Goal: Task Accomplishment & Management: Use online tool/utility

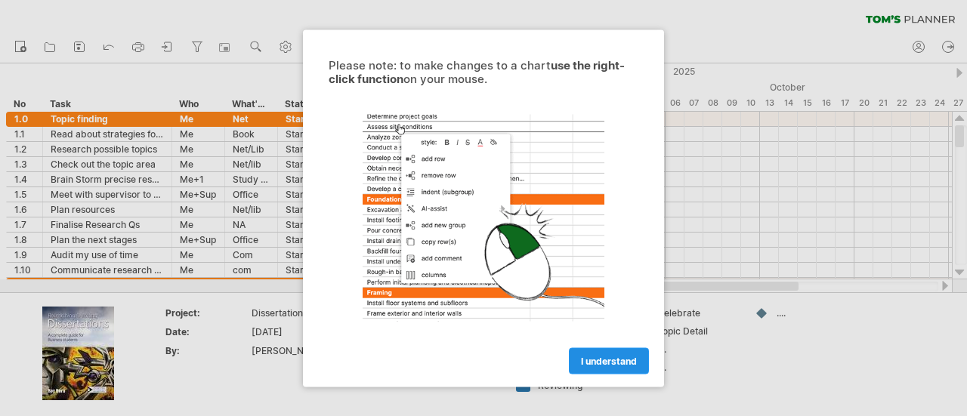
click at [600, 358] on span "I understand" at bounding box center [609, 360] width 56 height 11
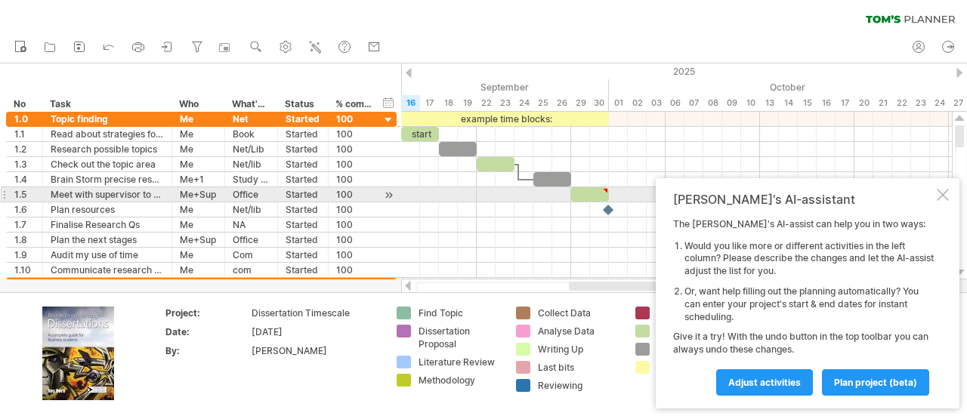
click at [946, 198] on div at bounding box center [943, 195] width 12 height 12
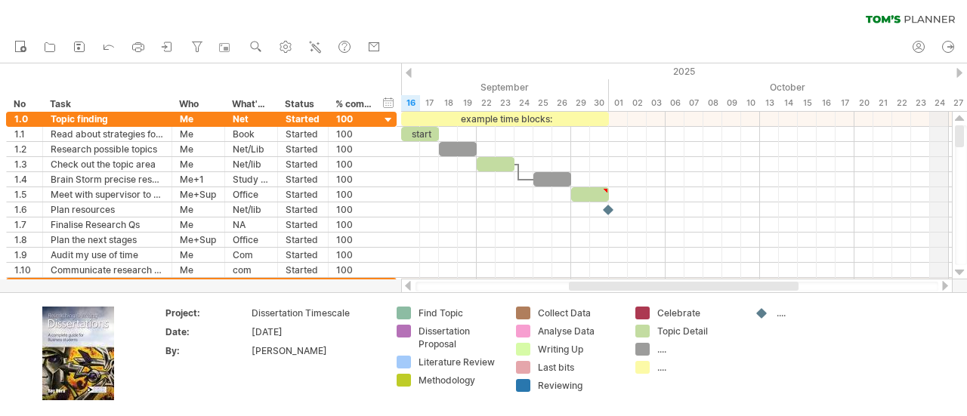
drag, startPoint x: 962, startPoint y: 135, endPoint x: 942, endPoint y: 64, distance: 73.2
click at [942, 64] on div "Trying to reach [DOMAIN_NAME] Connected again... 0% clear filter new *" at bounding box center [483, 208] width 967 height 416
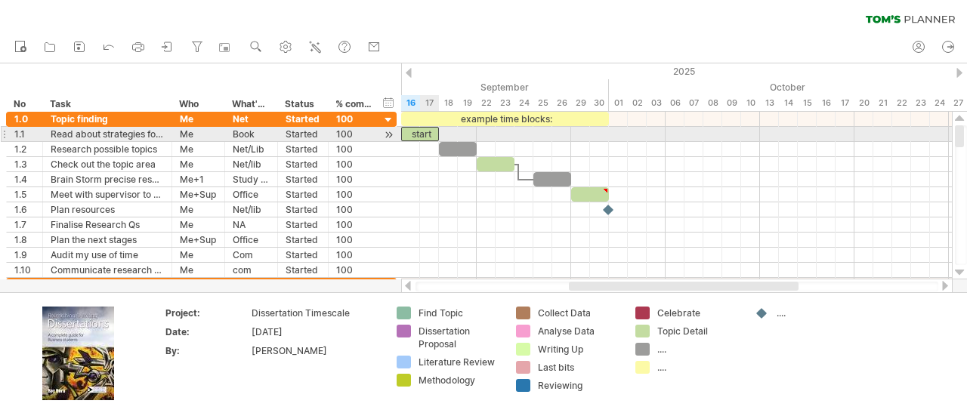
click at [429, 137] on div "start" at bounding box center [420, 134] width 38 height 14
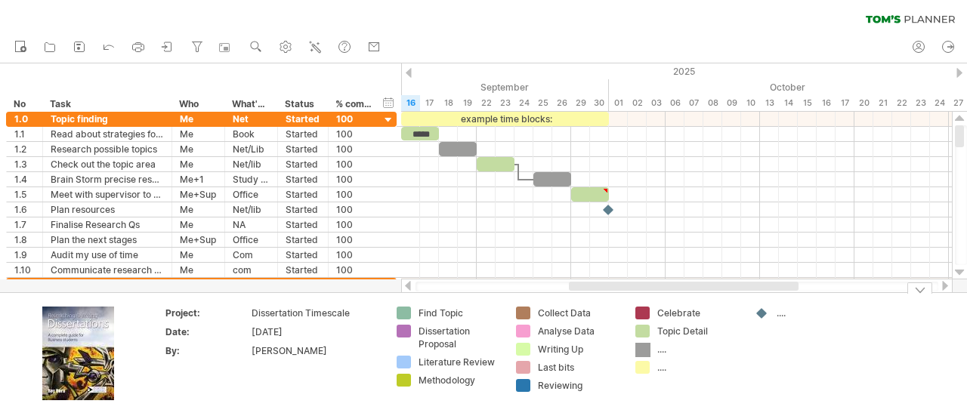
click at [642, 349] on div "Trying to reach [DOMAIN_NAME] Connected again... 0% clear filter new *" at bounding box center [483, 208] width 967 height 416
click at [663, 350] on div "...." at bounding box center [699, 349] width 82 height 13
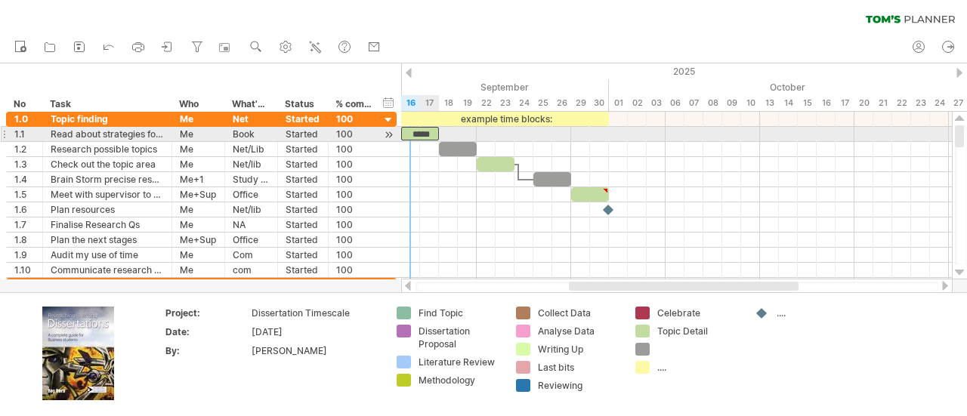
click at [416, 134] on div "*****" at bounding box center [420, 134] width 38 height 14
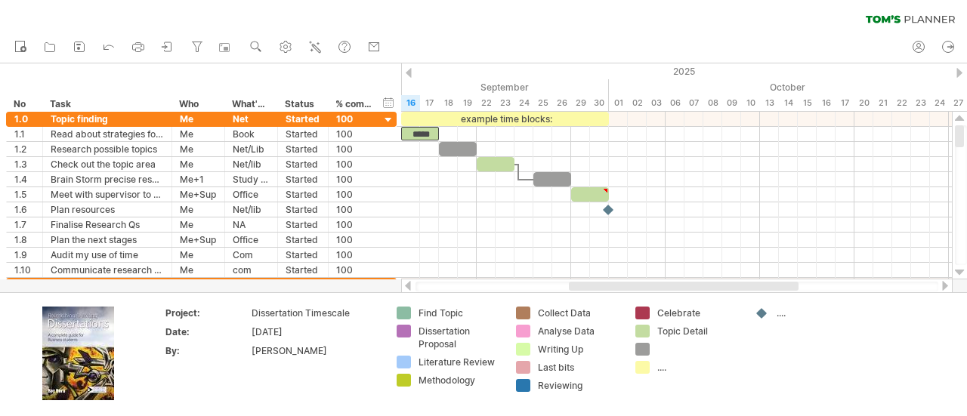
click at [957, 74] on div at bounding box center [960, 73] width 6 height 10
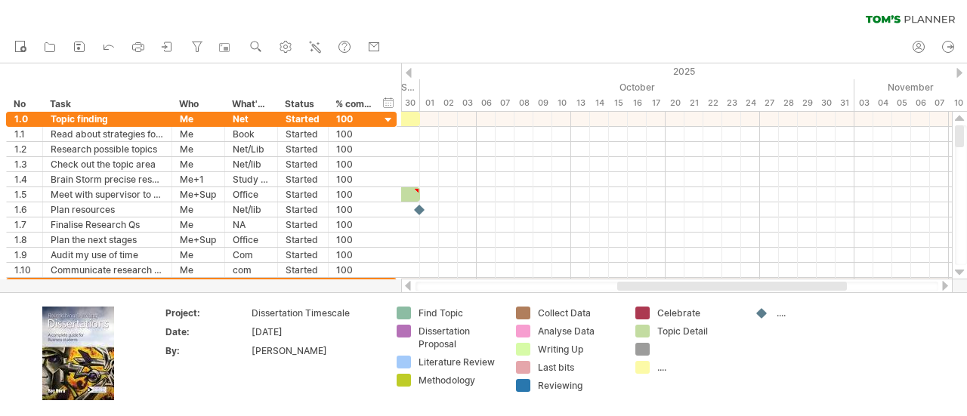
click at [957, 74] on div at bounding box center [960, 73] width 6 height 10
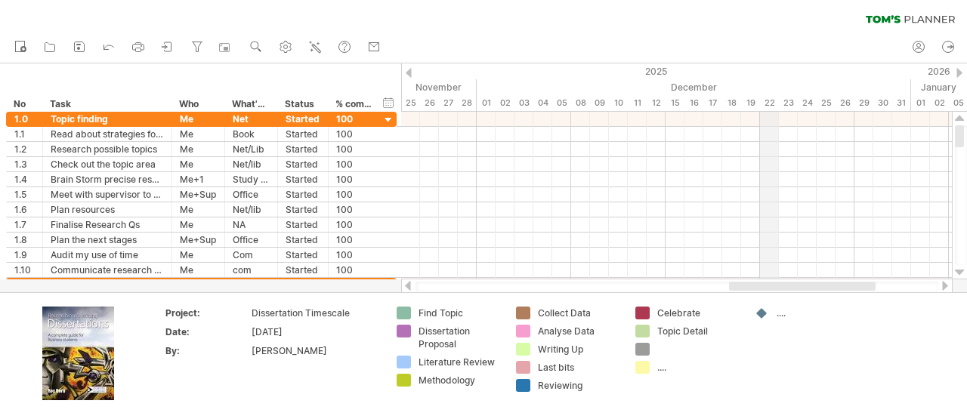
click at [766, 105] on div "22" at bounding box center [769, 103] width 19 height 16
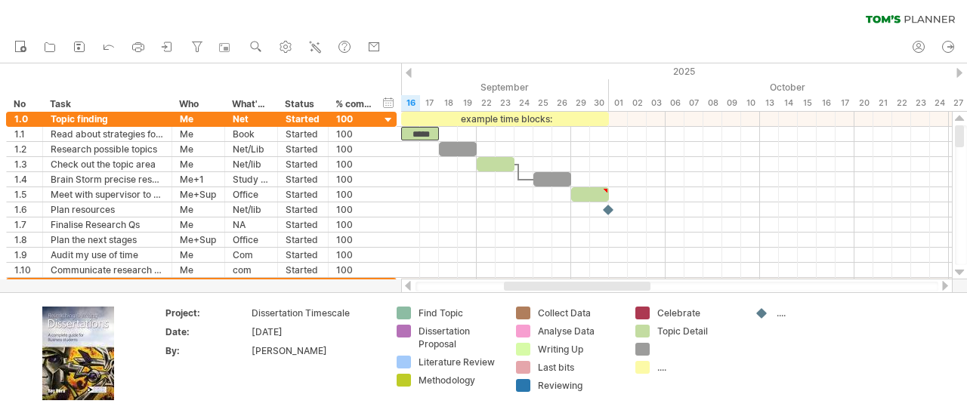
drag, startPoint x: 761, startPoint y: 289, endPoint x: 536, endPoint y: 280, distance: 225.4
click at [536, 280] on div at bounding box center [677, 286] width 552 height 15
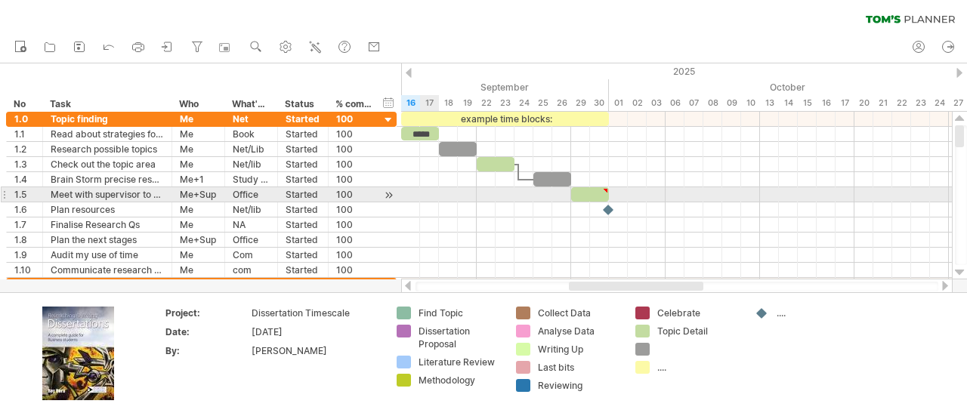
click at [432, 193] on div at bounding box center [676, 194] width 551 height 15
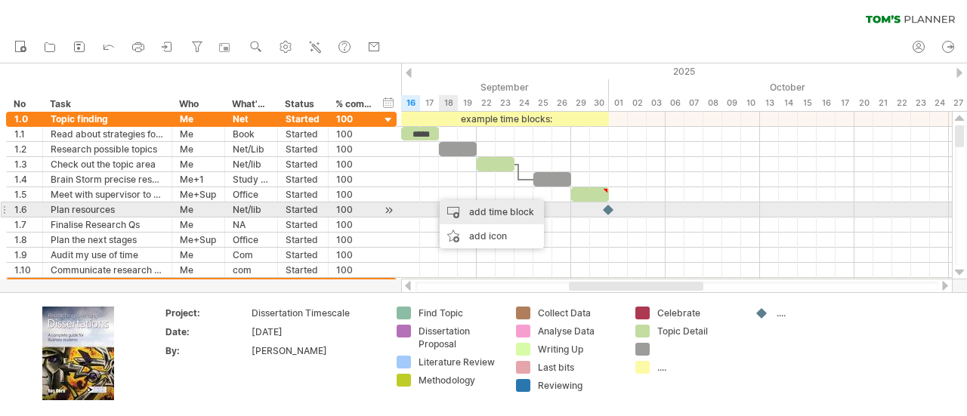
click at [457, 212] on div "add time block" at bounding box center [492, 212] width 104 height 24
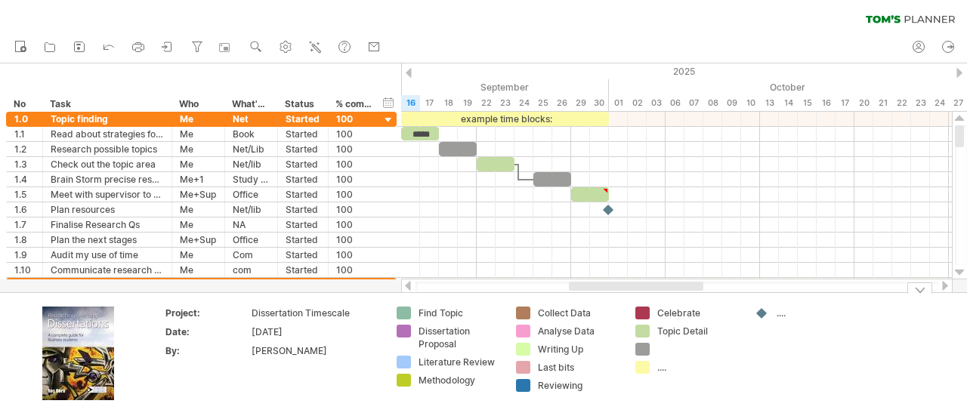
click at [389, 348] on td "Find Topic Dissertation Proposal Literature Review Methodology" at bounding box center [448, 355] width 119 height 96
click at [662, 351] on div at bounding box center [699, 349] width 82 height 13
type input "*"
type input "*******"
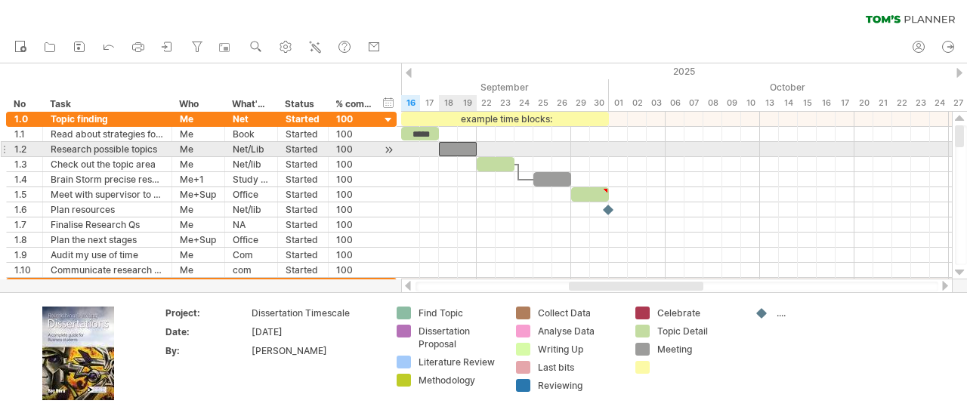
click at [454, 149] on div at bounding box center [458, 149] width 38 height 14
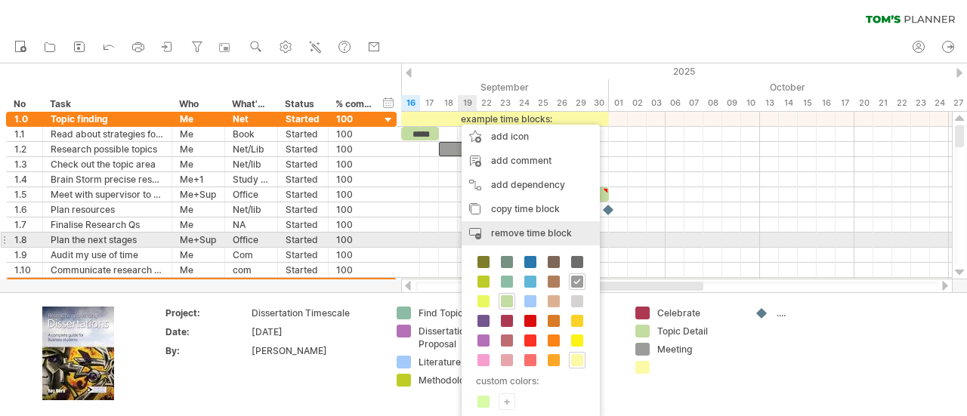
click at [518, 237] on span "remove time block" at bounding box center [531, 233] width 81 height 11
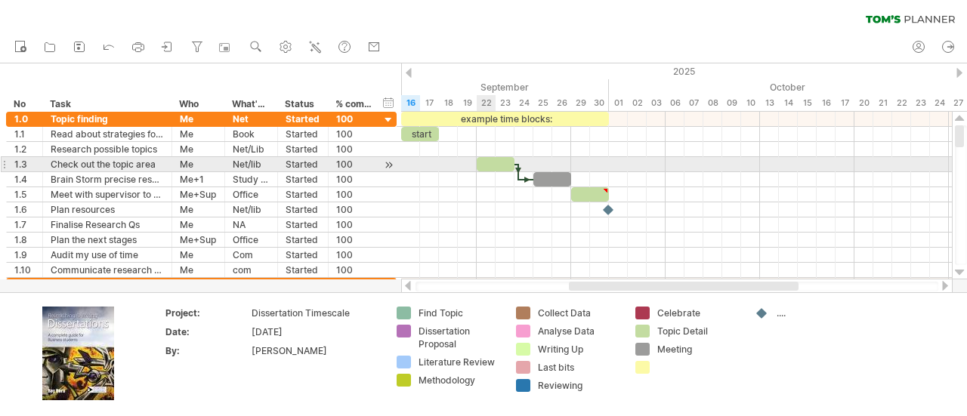
click at [494, 165] on div at bounding box center [496, 164] width 38 height 14
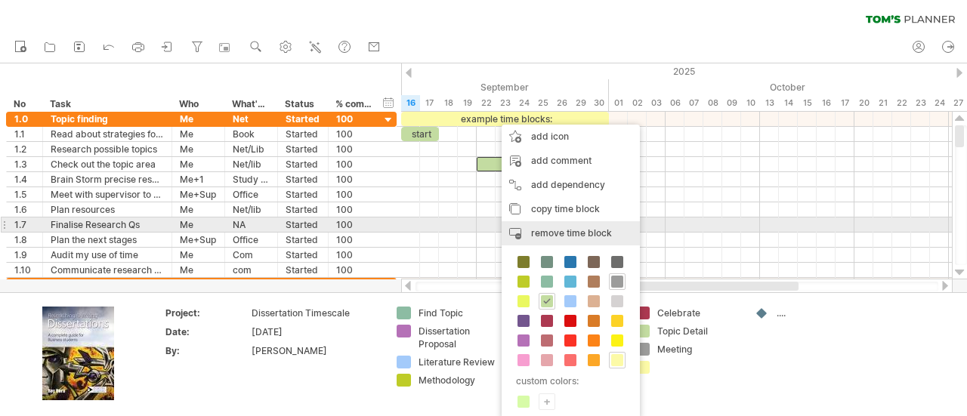
click at [562, 225] on div "remove time block remove selected items" at bounding box center [571, 233] width 138 height 24
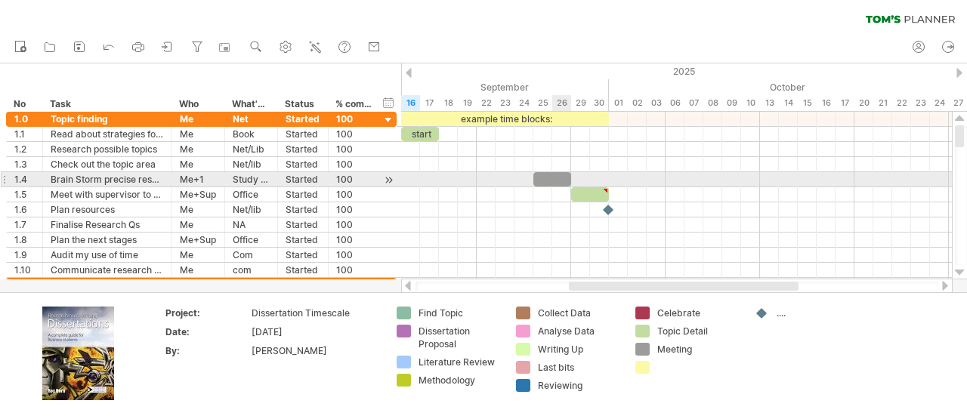
click at [553, 177] on div at bounding box center [553, 179] width 38 height 14
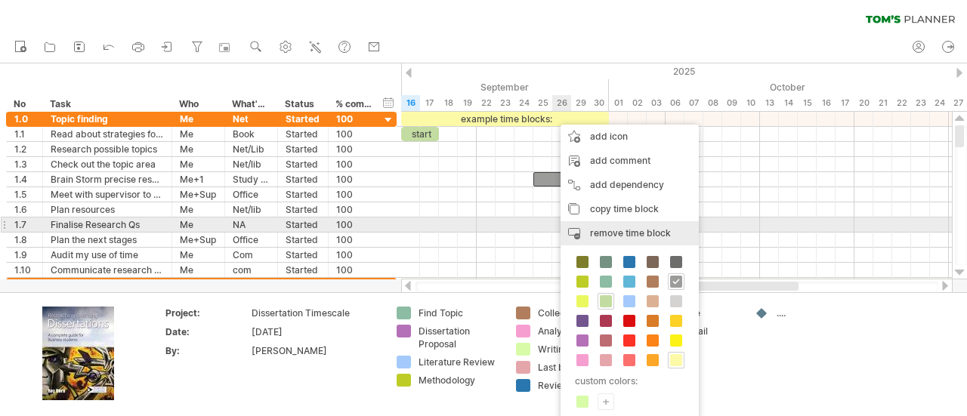
click at [596, 231] on span "remove time block" at bounding box center [630, 233] width 81 height 11
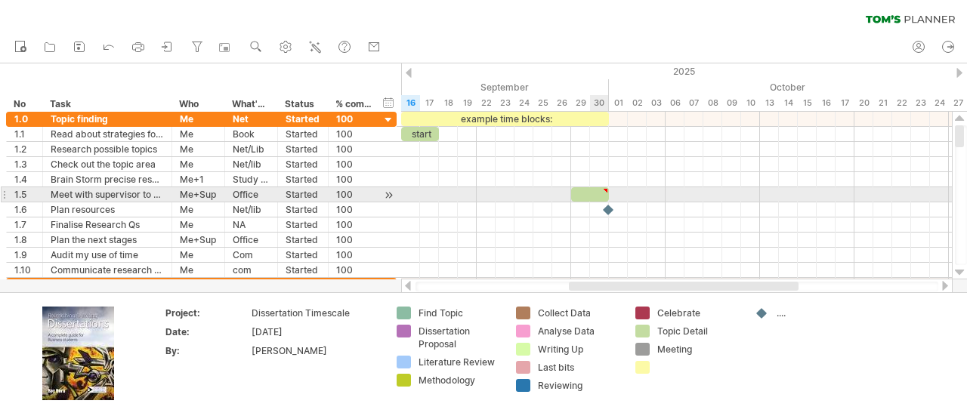
type textarea "**********"
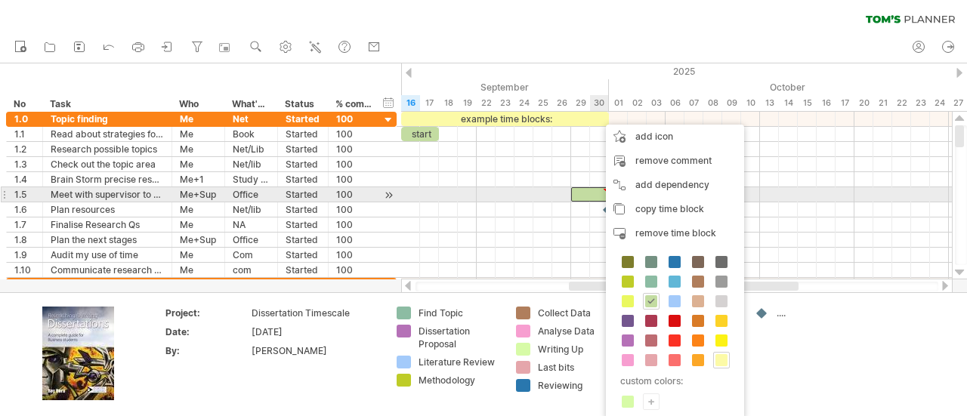
click at [599, 187] on div at bounding box center [590, 194] width 38 height 14
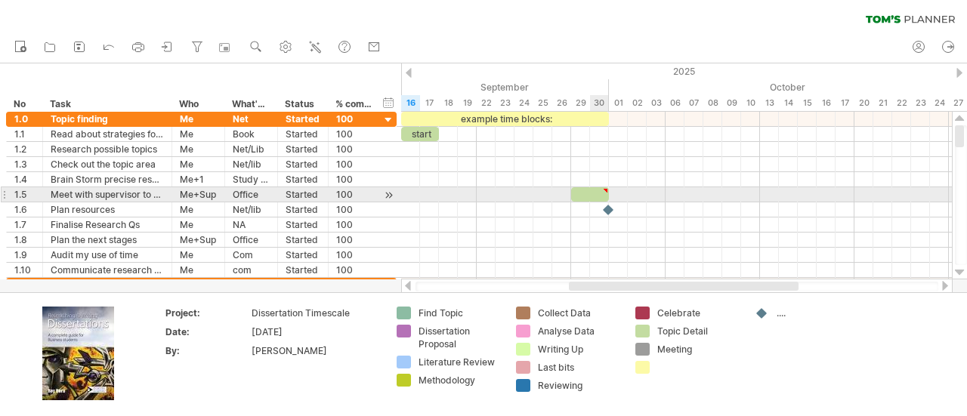
click at [606, 188] on div at bounding box center [605, 190] width 7 height 7
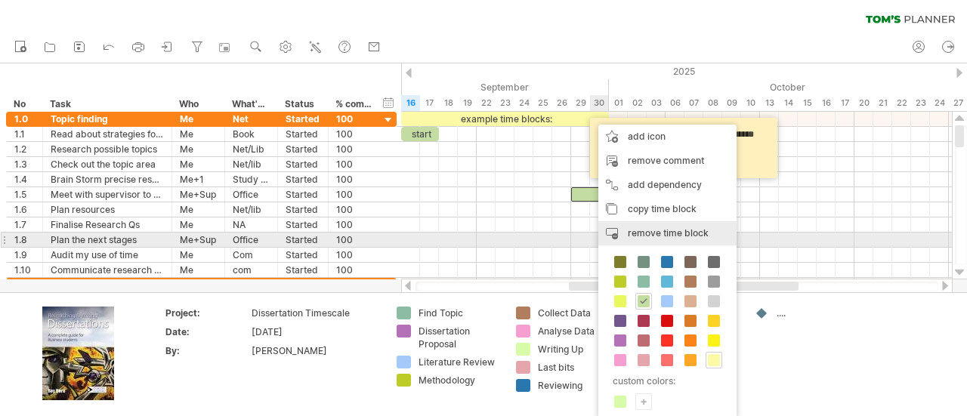
click at [646, 237] on span "remove time block" at bounding box center [668, 233] width 81 height 11
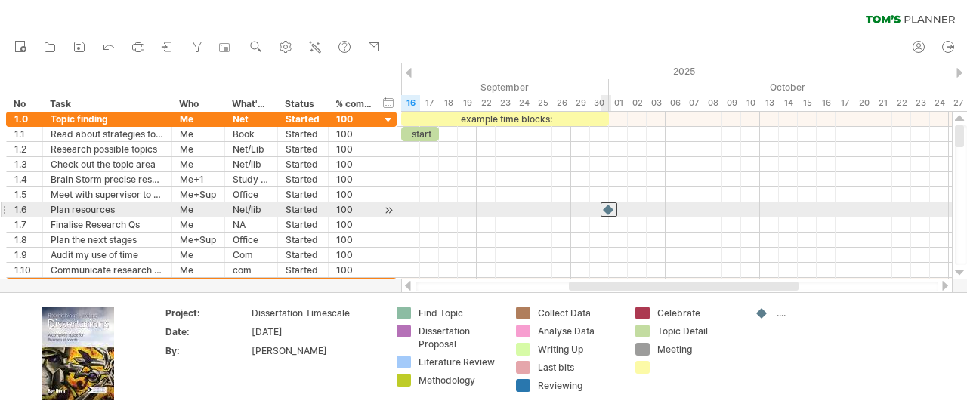
click at [608, 211] on div at bounding box center [609, 210] width 17 height 14
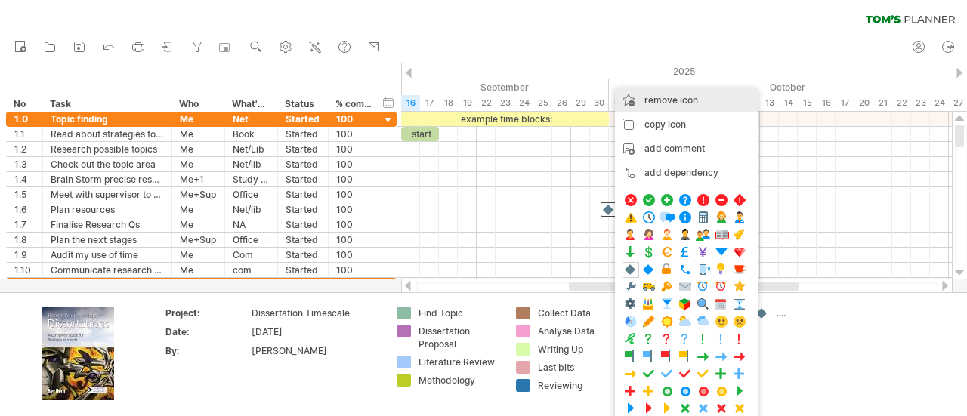
click at [696, 107] on div "remove icon remove selected items" at bounding box center [686, 100] width 143 height 24
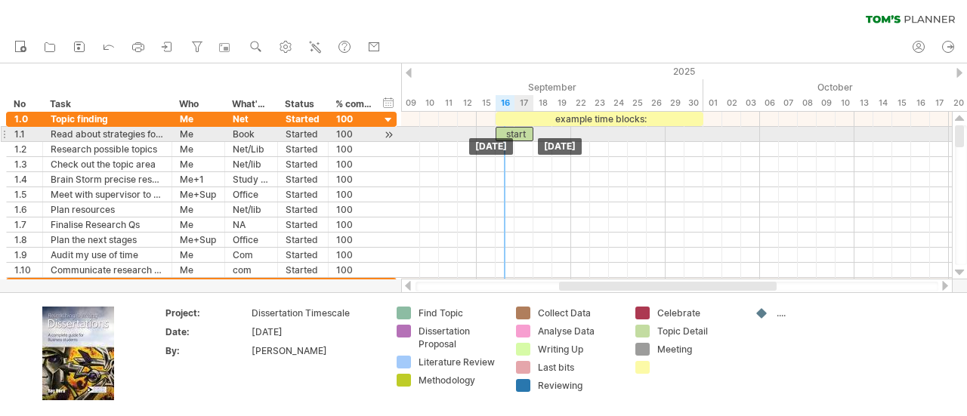
drag, startPoint x: 413, startPoint y: 134, endPoint x: 509, endPoint y: 134, distance: 96.7
click at [509, 134] on div "start" at bounding box center [515, 134] width 38 height 14
click at [522, 133] on div "*****" at bounding box center [515, 134] width 38 height 14
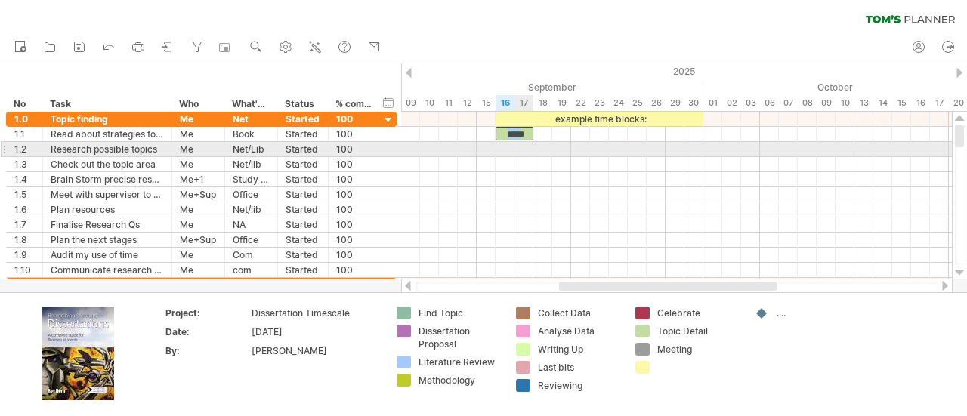
drag, startPoint x: 522, startPoint y: 133, endPoint x: 521, endPoint y: 151, distance: 18.2
click at [521, 151] on div "example time blocks: ***** [DATE] [DATE]" at bounding box center [676, 196] width 551 height 168
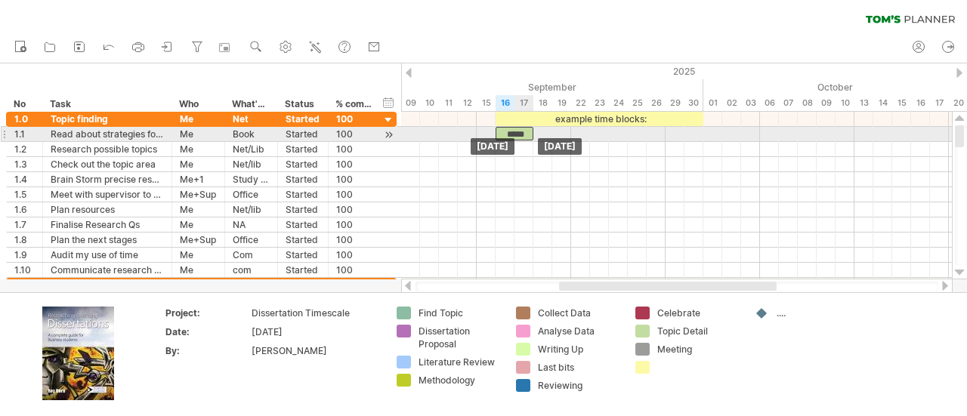
click at [513, 132] on div "*****" at bounding box center [515, 134] width 38 height 14
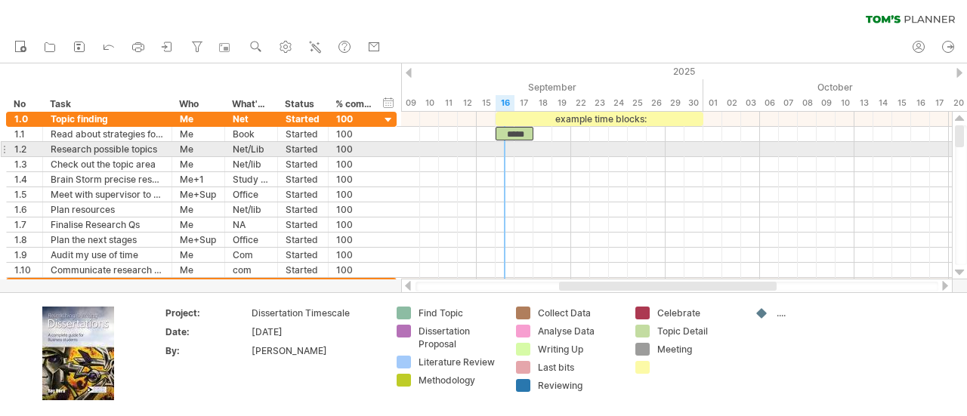
click at [509, 149] on div at bounding box center [676, 149] width 551 height 15
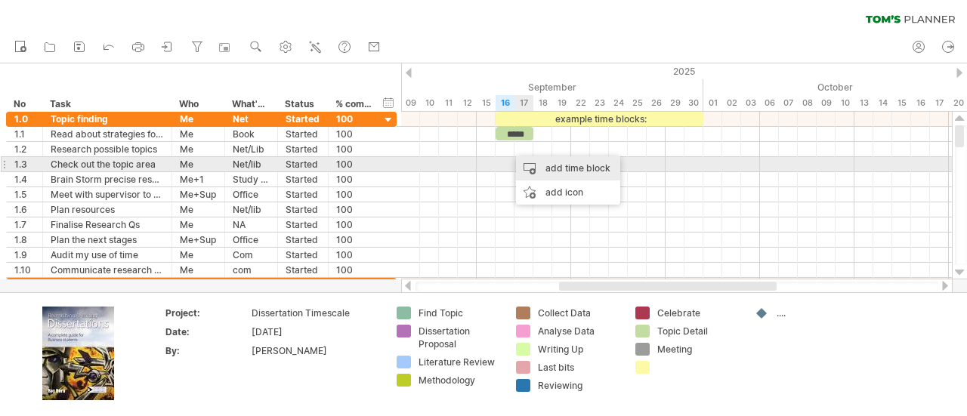
click at [543, 169] on div "add time block" at bounding box center [568, 168] width 104 height 24
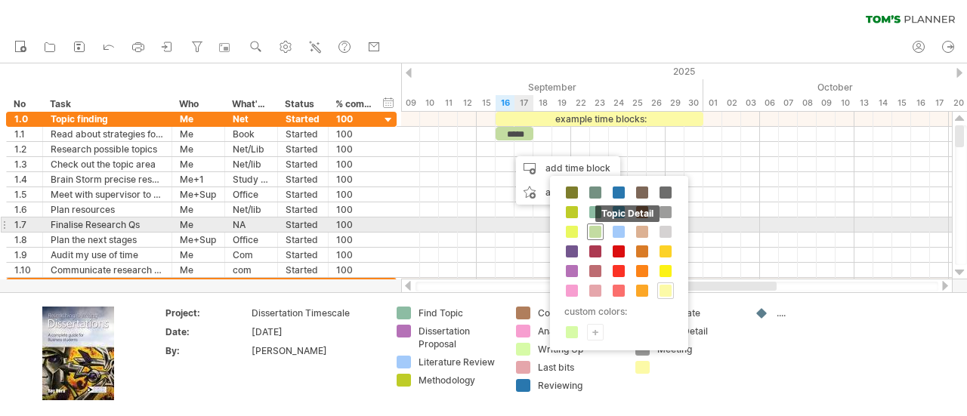
click at [593, 226] on span at bounding box center [596, 232] width 12 height 12
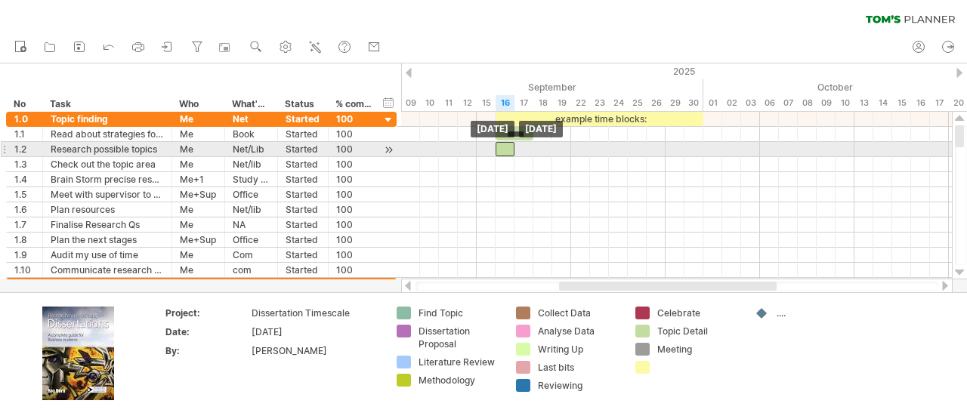
click at [509, 147] on div at bounding box center [505, 149] width 19 height 14
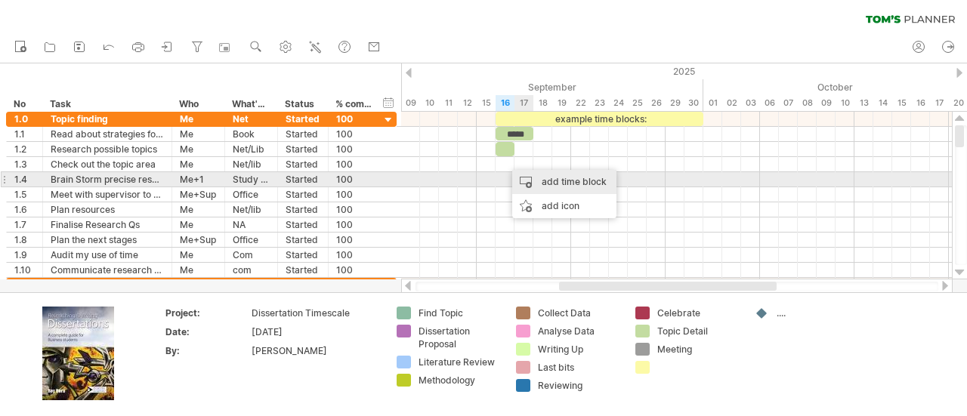
click at [547, 181] on div "add time block" at bounding box center [564, 182] width 104 height 24
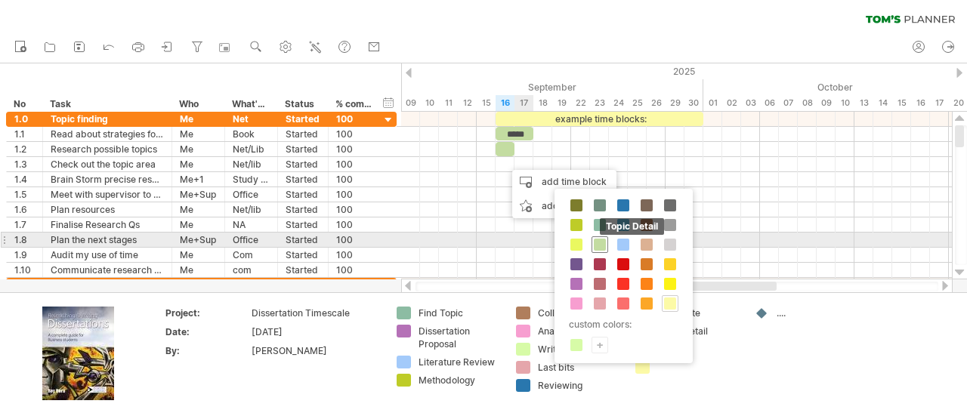
click at [601, 246] on span at bounding box center [600, 245] width 12 height 12
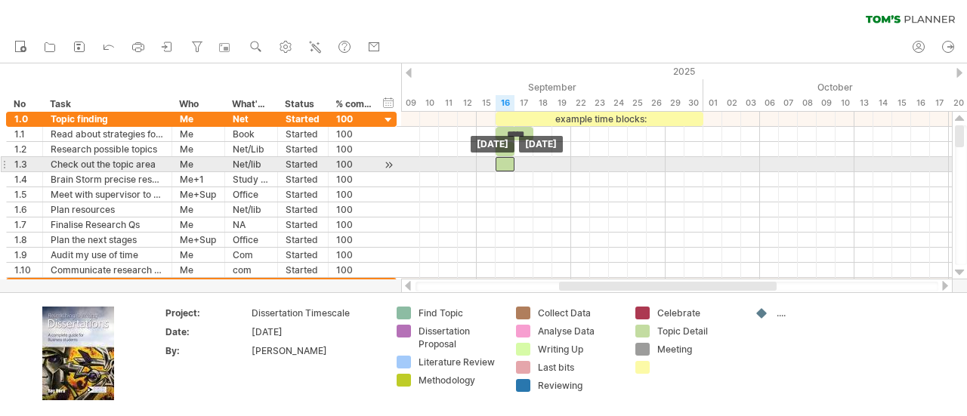
drag, startPoint x: 518, startPoint y: 161, endPoint x: 507, endPoint y: 161, distance: 10.6
click at [507, 161] on div at bounding box center [505, 164] width 19 height 14
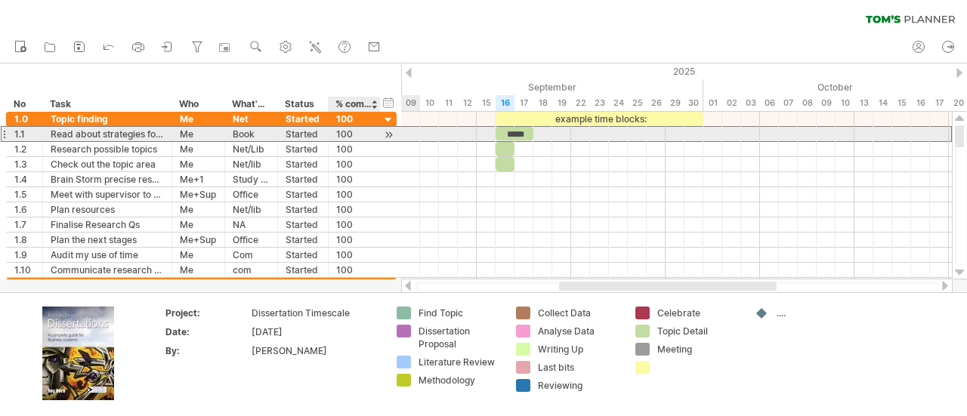
click at [349, 135] on div "100" at bounding box center [354, 134] width 36 height 14
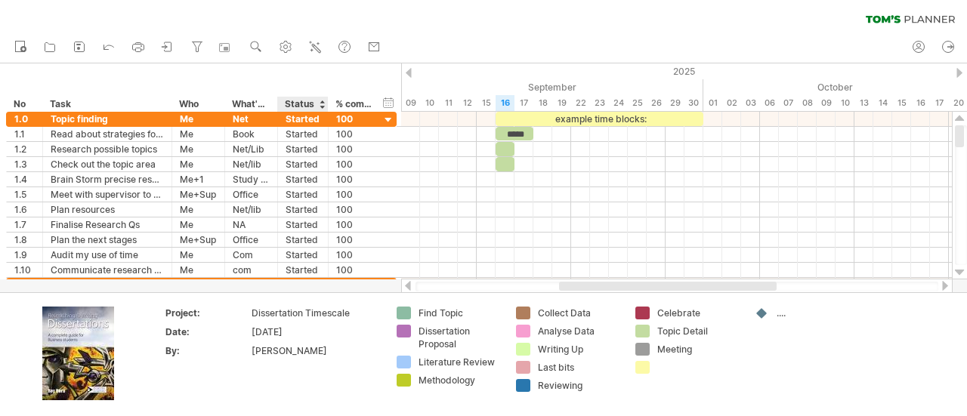
click at [295, 107] on div "Status" at bounding box center [302, 104] width 35 height 15
click at [299, 119] on div "Started" at bounding box center [303, 119] width 35 height 14
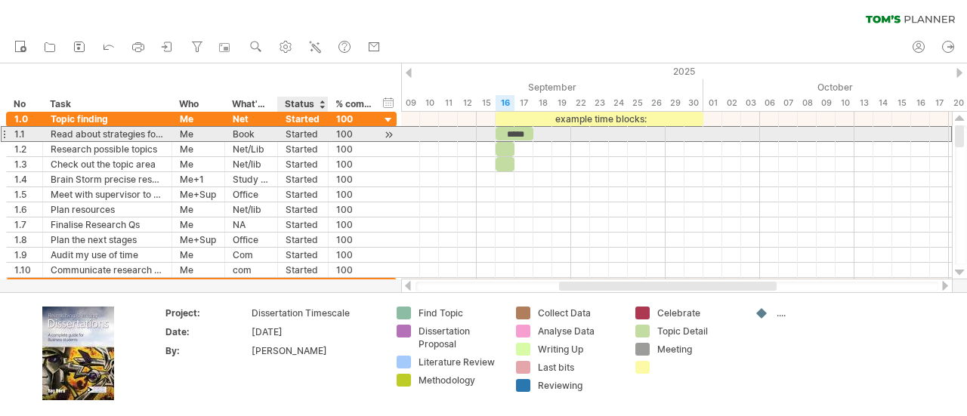
click at [283, 133] on div "******* Started" at bounding box center [303, 134] width 51 height 14
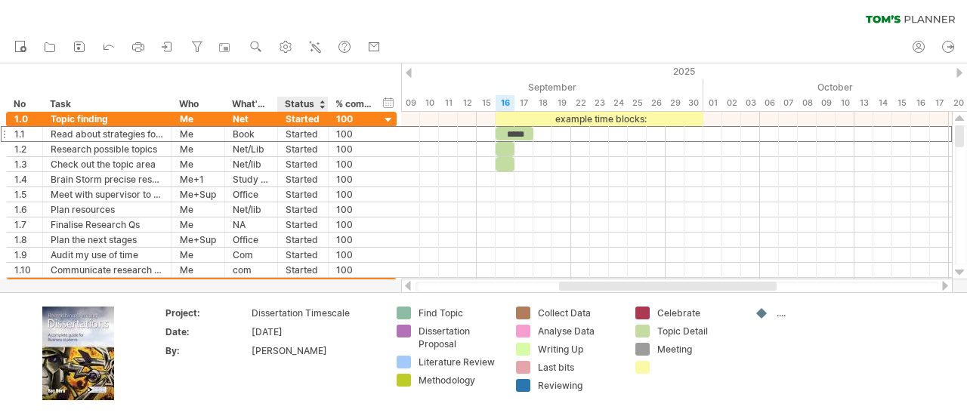
click at [296, 94] on div "**********" at bounding box center [200, 87] width 401 height 48
click at [298, 101] on div "Status" at bounding box center [302, 104] width 35 height 15
click at [298, 101] on input "******" at bounding box center [302, 104] width 35 height 15
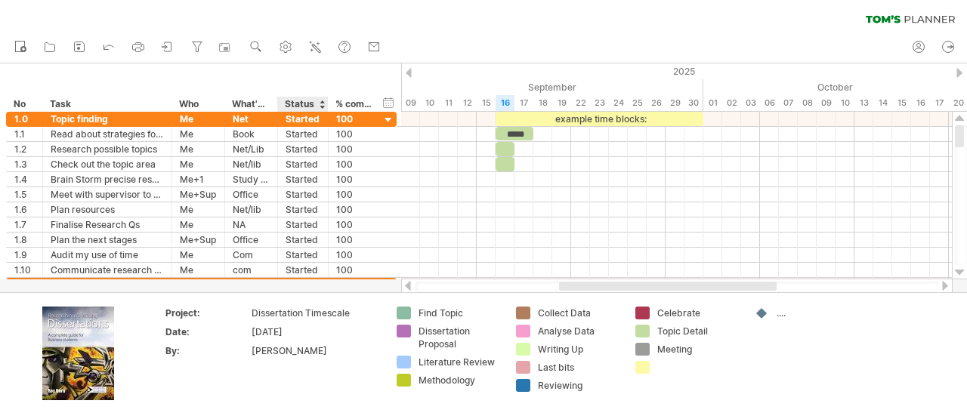
click at [298, 101] on div "Status" at bounding box center [302, 104] width 35 height 15
drag, startPoint x: 960, startPoint y: 132, endPoint x: 966, endPoint y: 85, distance: 47.2
click at [966, 85] on div "Trying to reach [DOMAIN_NAME] Connected again... 0% clear filter new *" at bounding box center [483, 208] width 967 height 416
click at [388, 120] on div at bounding box center [389, 120] width 14 height 14
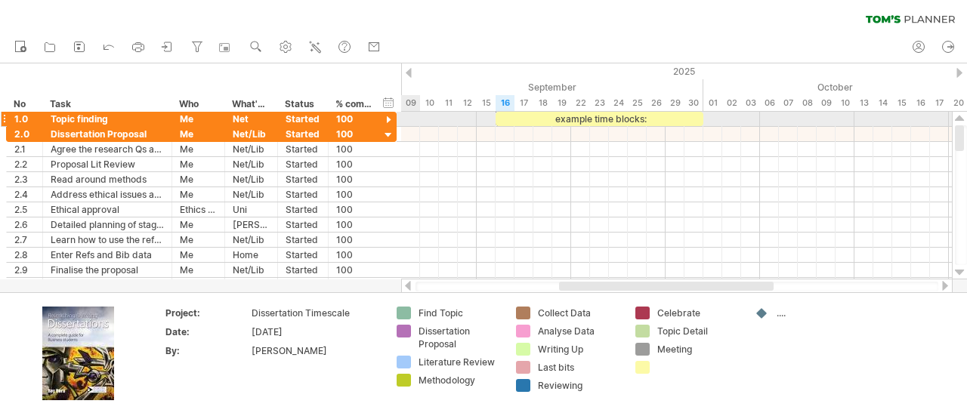
click at [388, 120] on div at bounding box center [389, 120] width 14 height 14
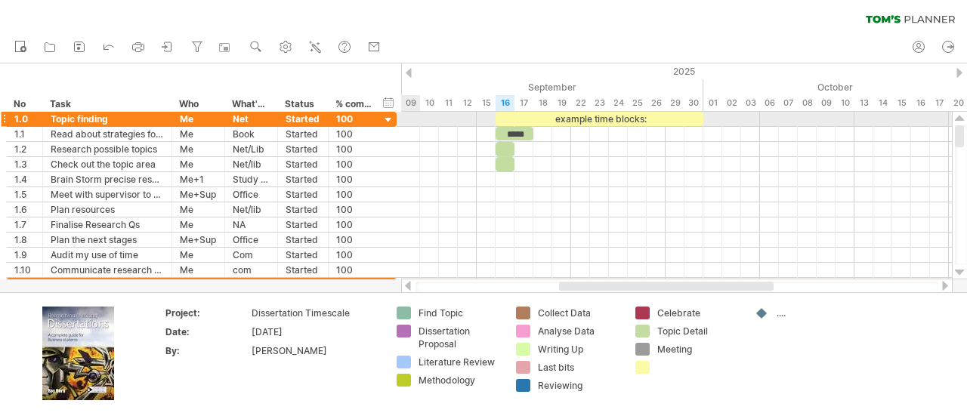
click at [388, 120] on div at bounding box center [389, 120] width 14 height 14
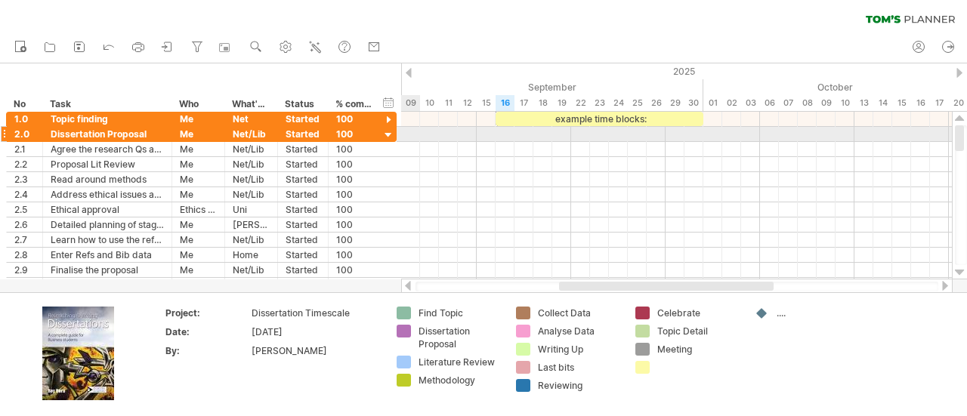
click at [388, 134] on div at bounding box center [389, 135] width 14 height 14
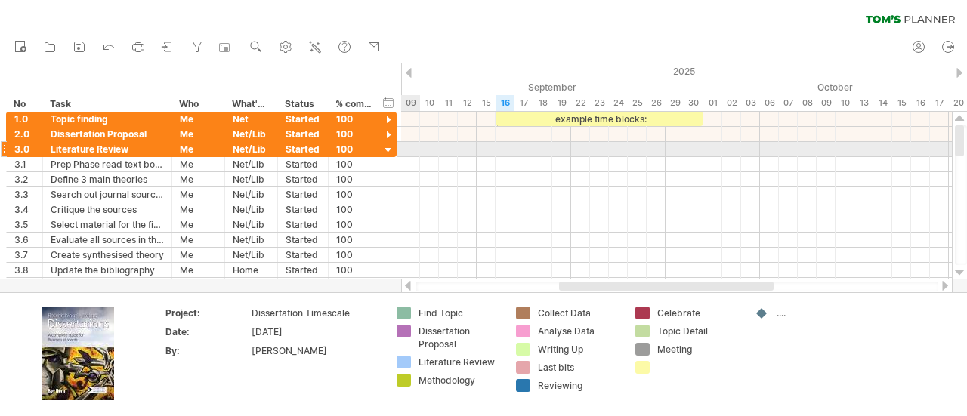
click at [392, 149] on div at bounding box center [389, 151] width 14 height 14
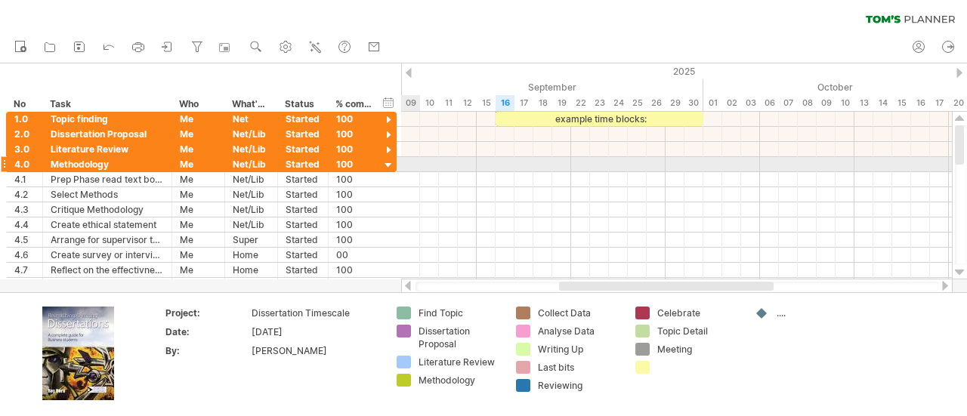
click at [387, 166] on div at bounding box center [389, 166] width 14 height 14
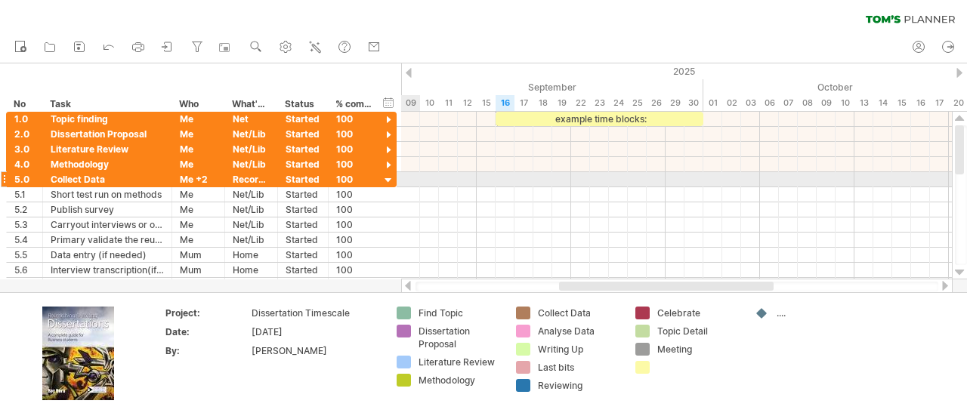
click at [388, 177] on div at bounding box center [389, 181] width 14 height 14
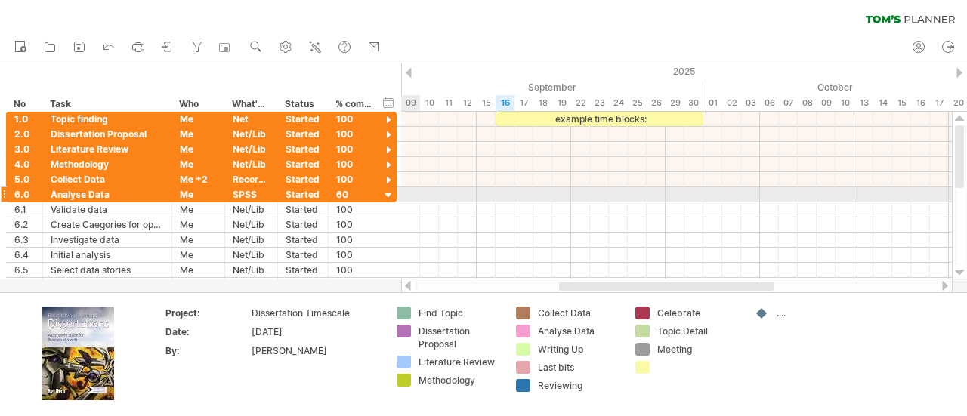
click at [388, 194] on div at bounding box center [389, 196] width 14 height 14
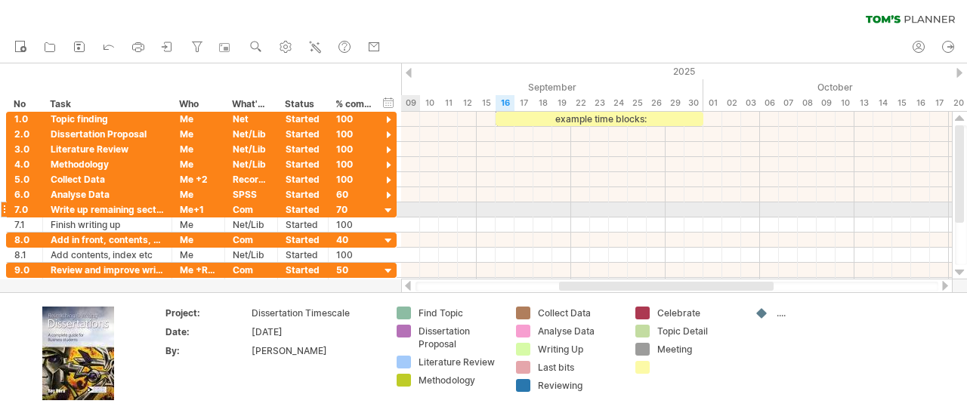
click at [388, 212] on div at bounding box center [389, 211] width 14 height 14
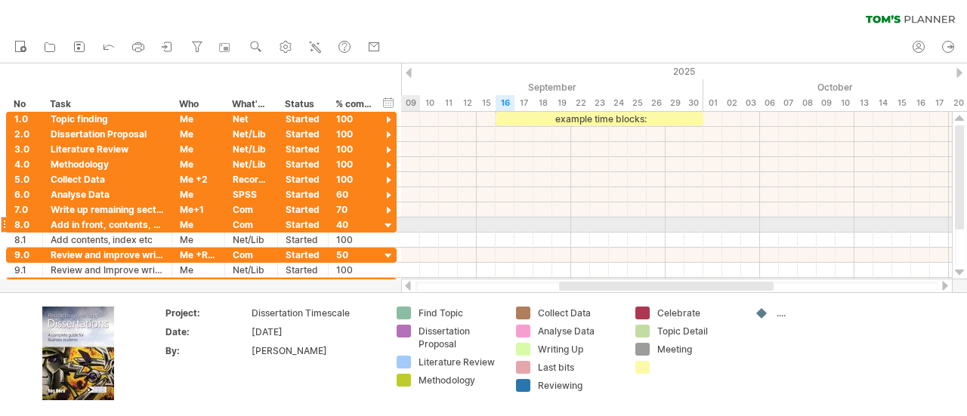
click at [388, 221] on div at bounding box center [389, 226] width 14 height 14
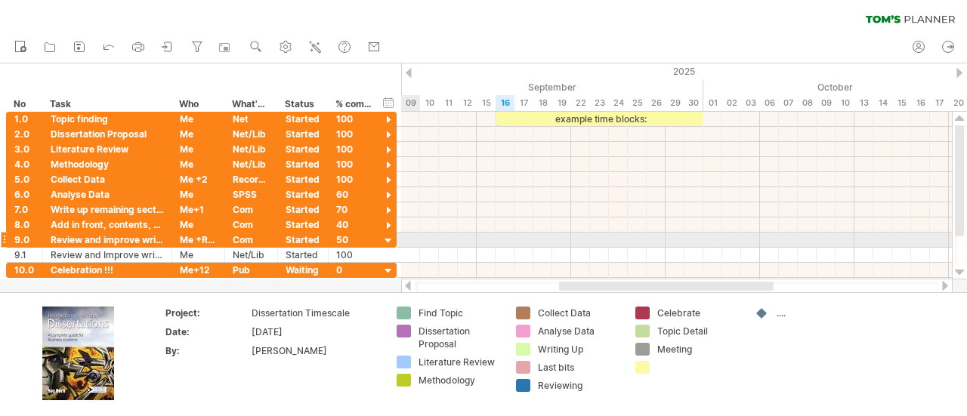
click at [390, 238] on div at bounding box center [389, 241] width 14 height 14
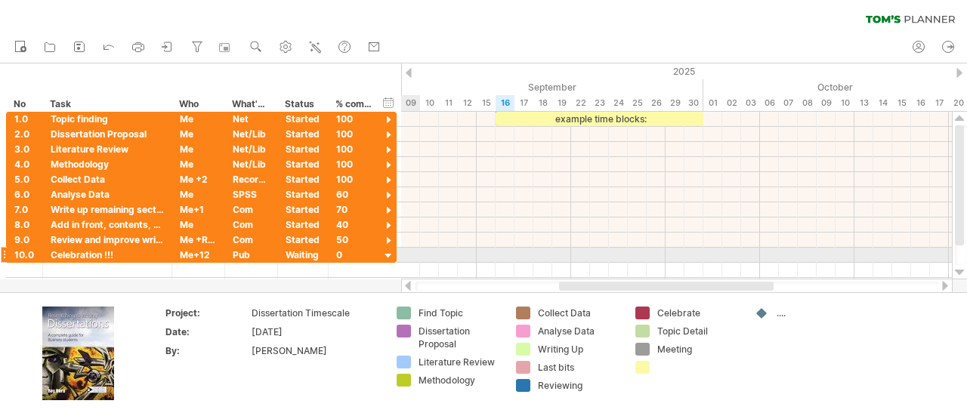
click at [390, 252] on div at bounding box center [389, 256] width 14 height 14
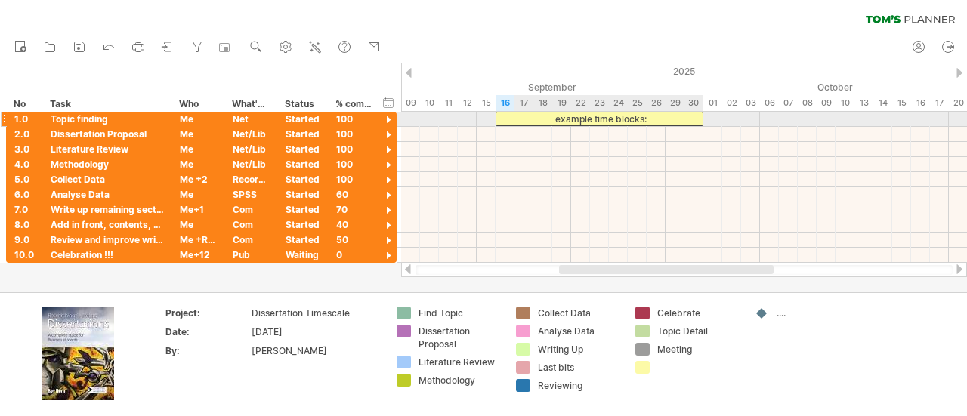
click at [624, 119] on div "example time blocks:" at bounding box center [600, 119] width 208 height 14
click at [658, 122] on div "**********" at bounding box center [600, 119] width 208 height 14
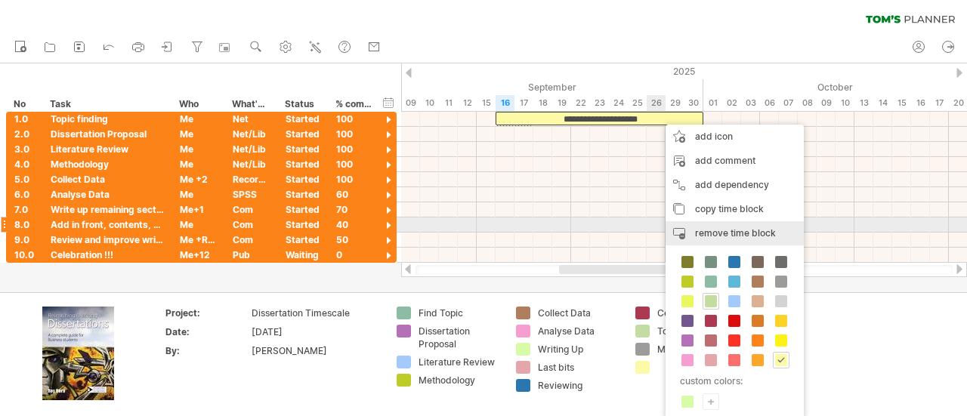
click at [718, 228] on span "remove time block" at bounding box center [735, 233] width 81 height 11
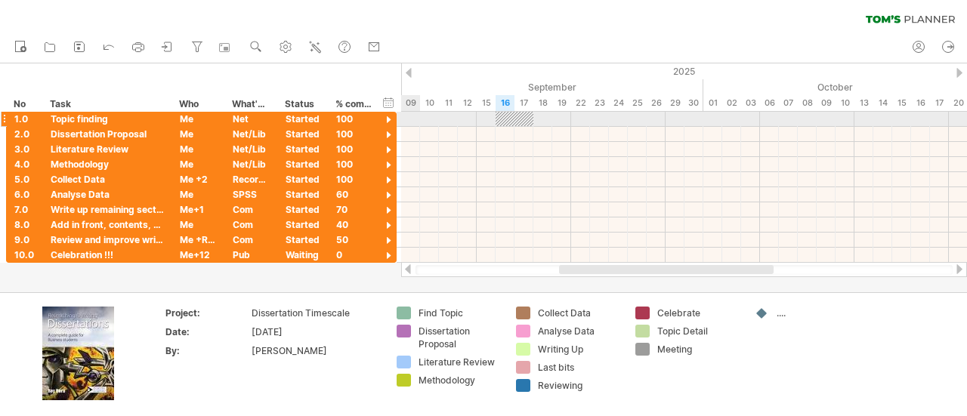
click at [388, 117] on div at bounding box center [389, 120] width 14 height 14
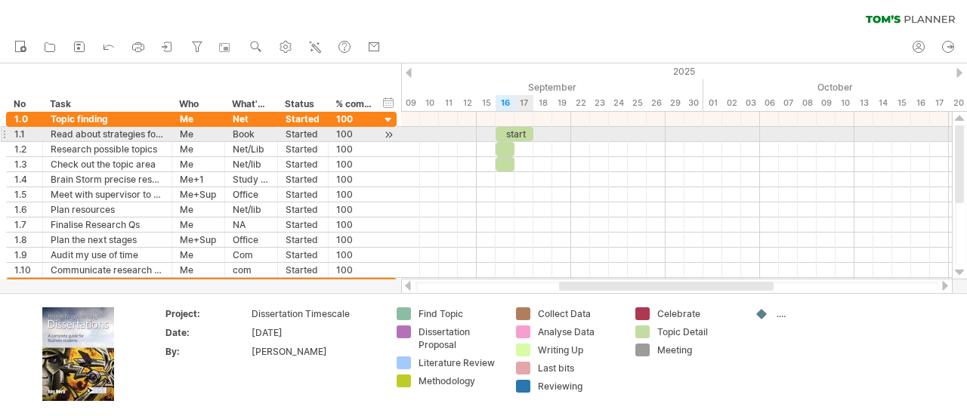
click at [522, 131] on div "start" at bounding box center [515, 134] width 38 height 14
drag, startPoint x: 534, startPoint y: 133, endPoint x: 518, endPoint y: 135, distance: 15.9
click at [518, 135] on div "***** [DATE] - 1.0 days [DATE]" at bounding box center [676, 196] width 551 height 168
click at [509, 135] on div "*****" at bounding box center [505, 134] width 19 height 14
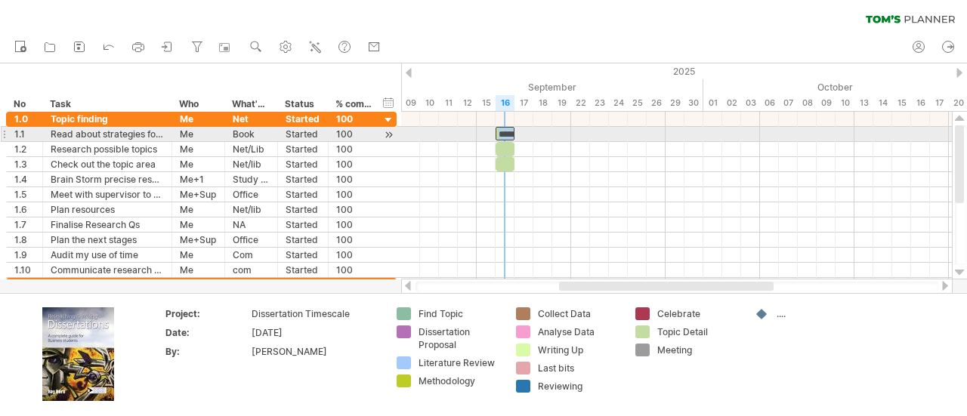
click at [509, 135] on div "*****" at bounding box center [505, 134] width 19 height 14
click at [501, 132] on div "*****" at bounding box center [505, 134] width 19 height 14
drag, startPoint x: 961, startPoint y: 147, endPoint x: 961, endPoint y: 129, distance: 18.2
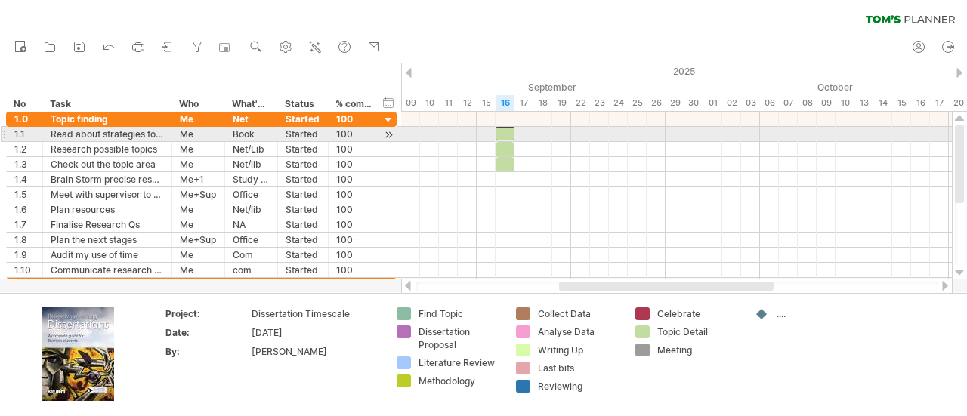
click at [961, 129] on div at bounding box center [959, 164] width 9 height 78
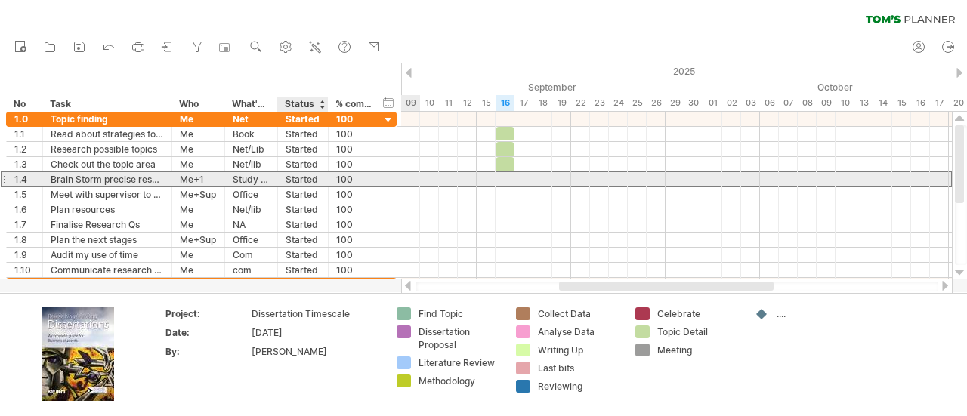
click at [295, 173] on div "Started" at bounding box center [303, 179] width 35 height 14
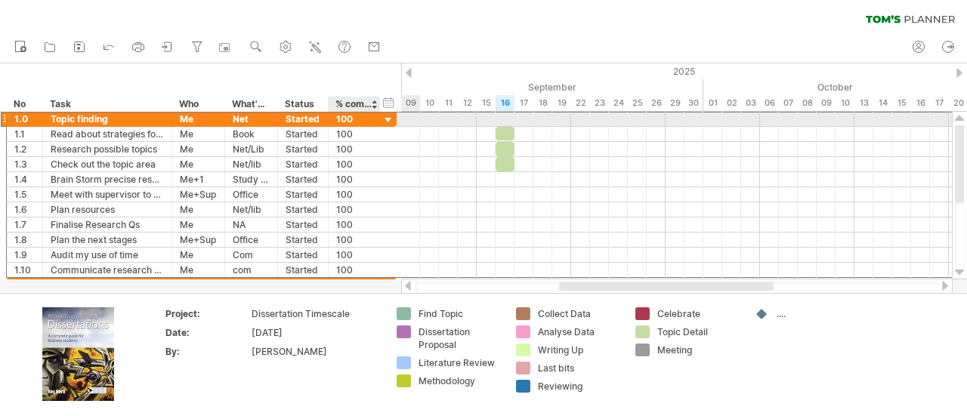
click at [348, 119] on div "100" at bounding box center [354, 119] width 36 height 14
click at [390, 119] on div at bounding box center [389, 120] width 14 height 14
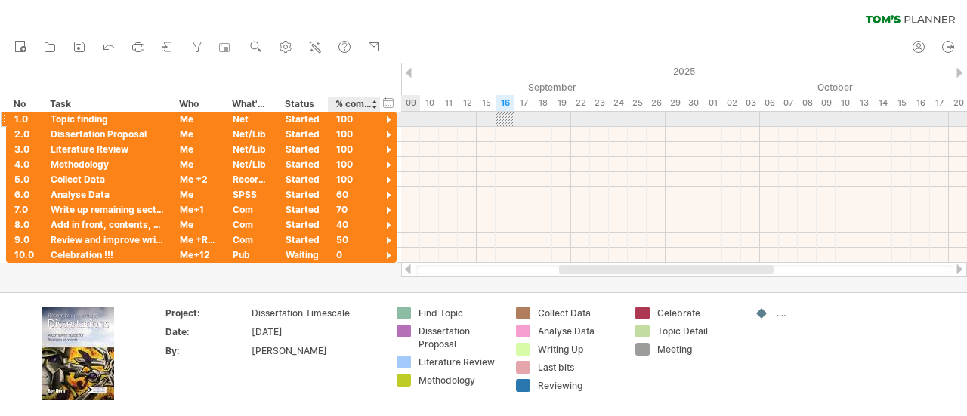
click at [390, 119] on div at bounding box center [389, 120] width 14 height 14
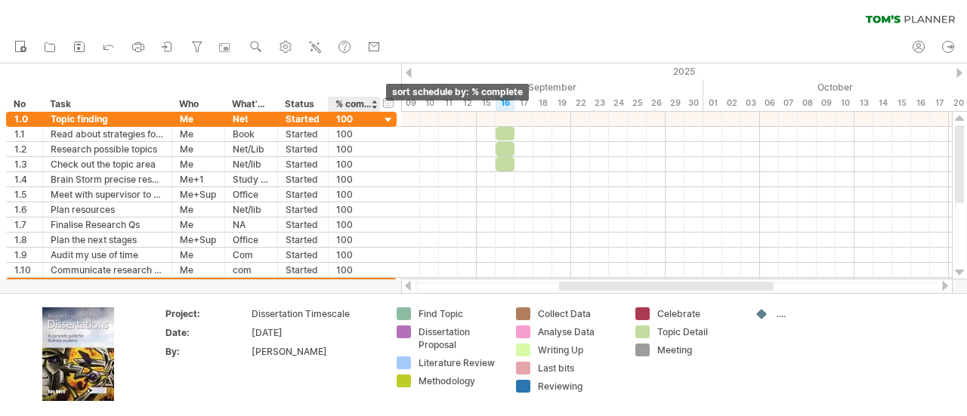
click at [373, 107] on div at bounding box center [374, 104] width 6 height 15
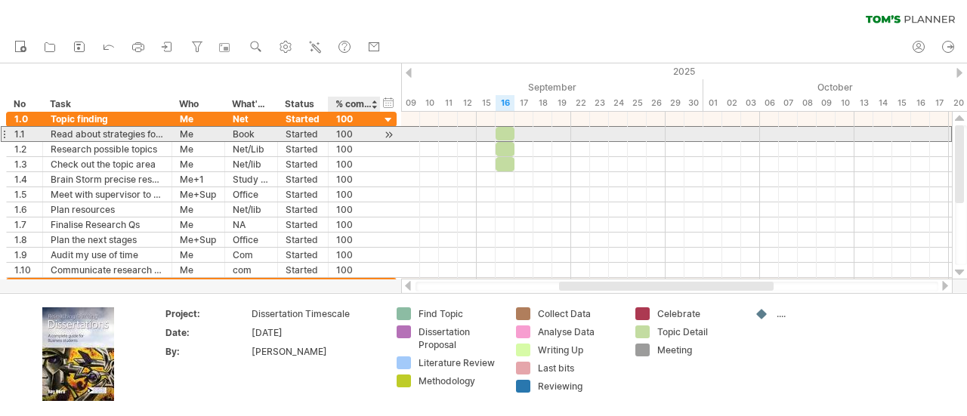
click at [358, 139] on div "100" at bounding box center [354, 134] width 36 height 14
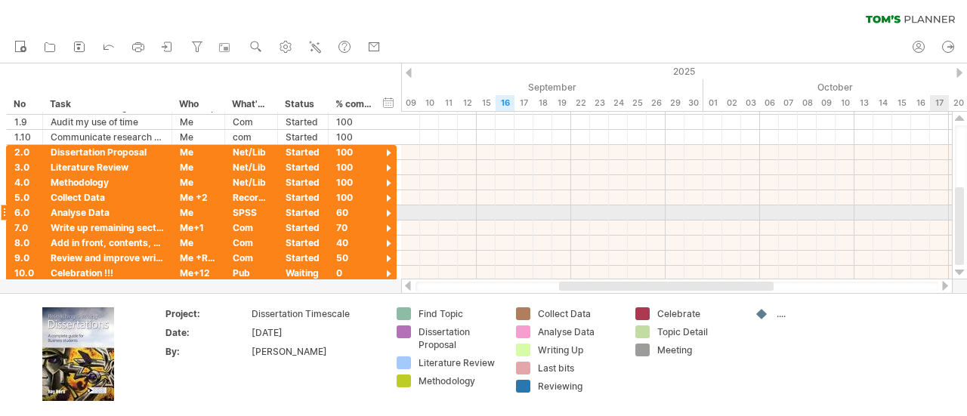
drag, startPoint x: 964, startPoint y: 143, endPoint x: 938, endPoint y: 224, distance: 84.9
click at [938, 224] on div "Trying to reach [DOMAIN_NAME] Connected again... 0% clear filter new *" at bounding box center [483, 208] width 967 height 416
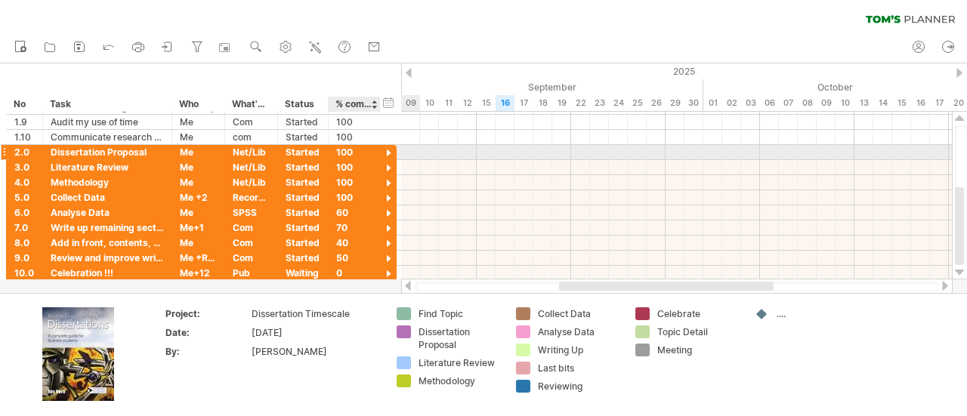
click at [390, 152] on div at bounding box center [389, 154] width 14 height 14
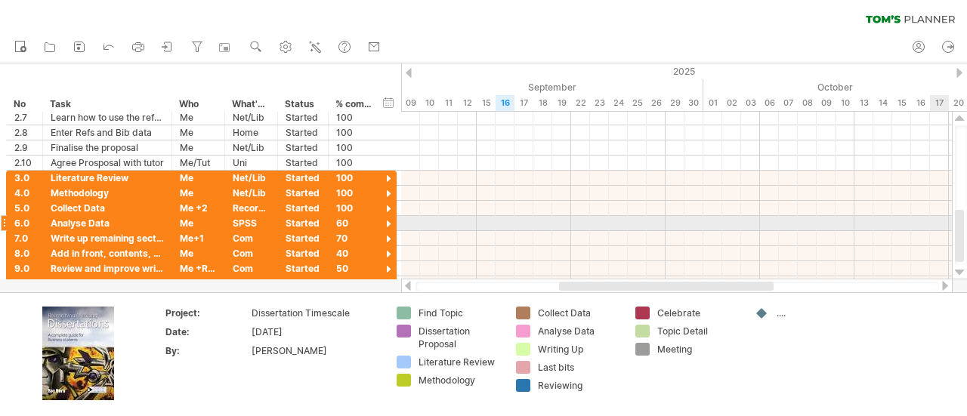
drag, startPoint x: 963, startPoint y: 182, endPoint x: 959, endPoint y: 229, distance: 47.0
click at [959, 229] on div at bounding box center [959, 236] width 9 height 52
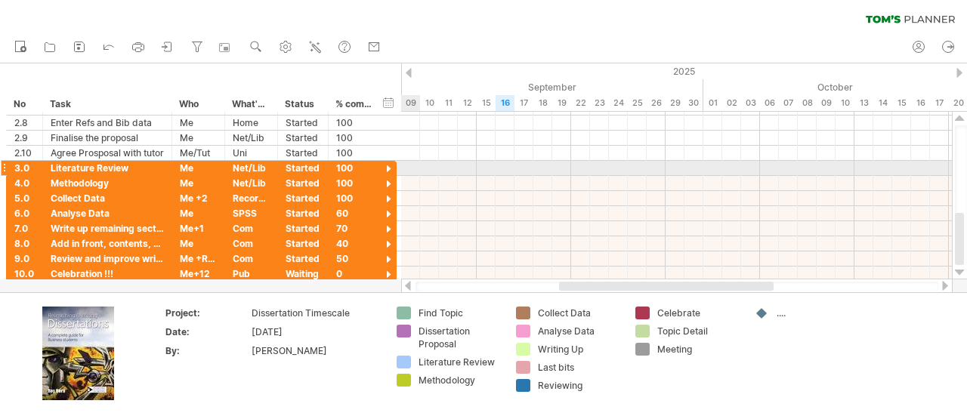
click at [387, 169] on div at bounding box center [389, 170] width 14 height 14
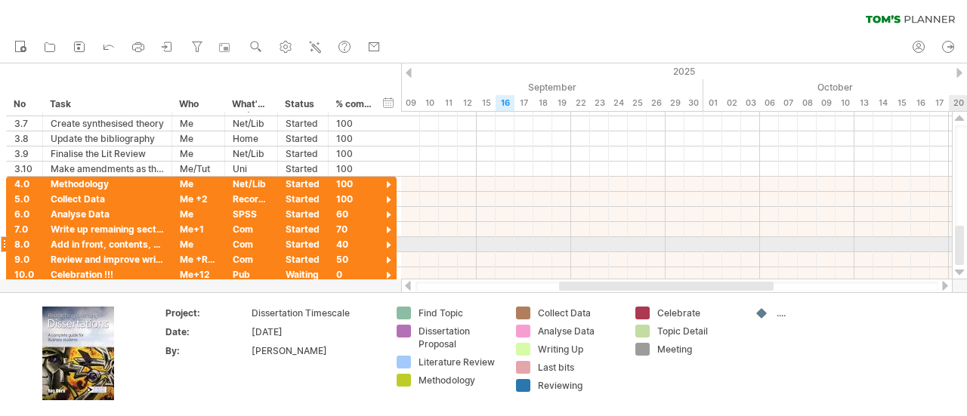
drag, startPoint x: 958, startPoint y: 197, endPoint x: 957, endPoint y: 248, distance: 50.7
click at [957, 248] on div at bounding box center [959, 245] width 9 height 39
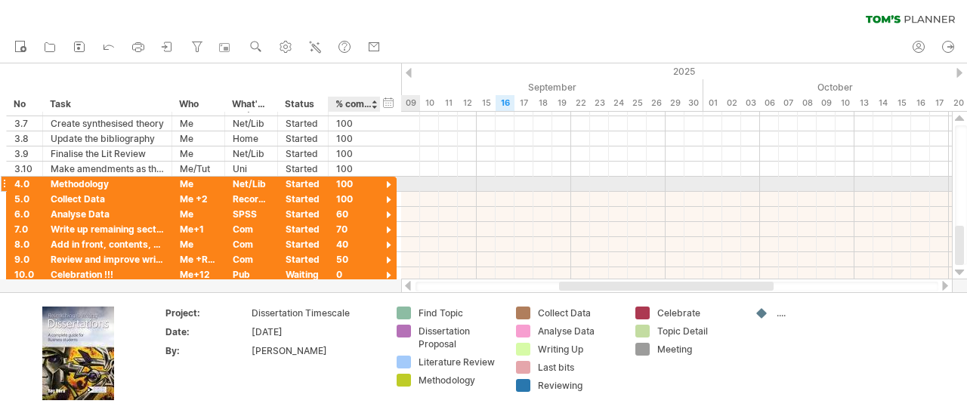
click at [387, 184] on div at bounding box center [389, 185] width 14 height 14
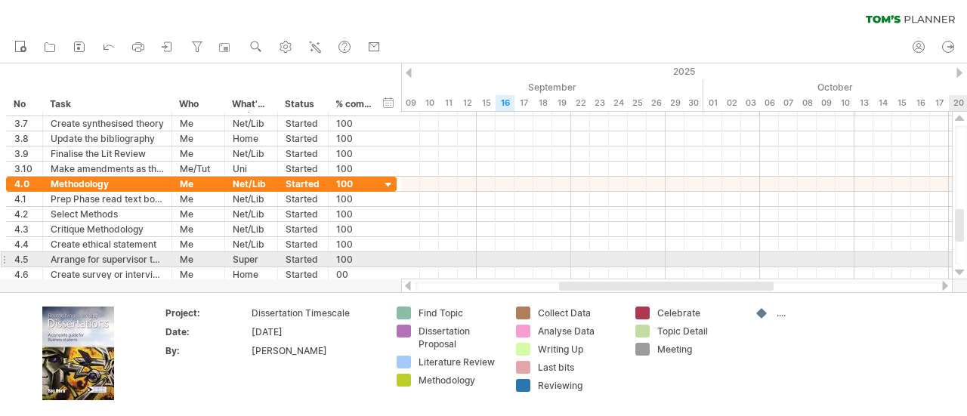
drag, startPoint x: 967, startPoint y: 226, endPoint x: 960, endPoint y: 253, distance: 28.0
click at [960, 253] on div at bounding box center [961, 195] width 12 height 140
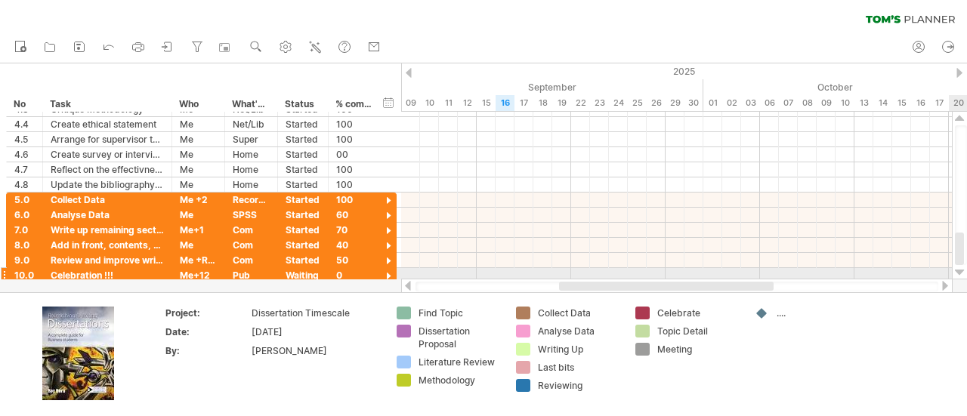
drag, startPoint x: 961, startPoint y: 228, endPoint x: 952, endPoint y: 270, distance: 43.3
click at [952, 270] on div "Trying to reach [DOMAIN_NAME] Connected again... 0% clear filter new *" at bounding box center [483, 208] width 967 height 416
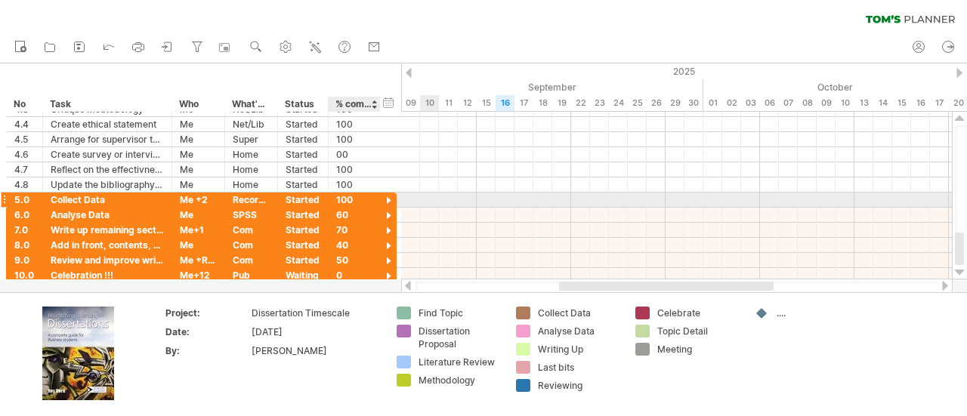
click at [385, 199] on div at bounding box center [389, 201] width 14 height 14
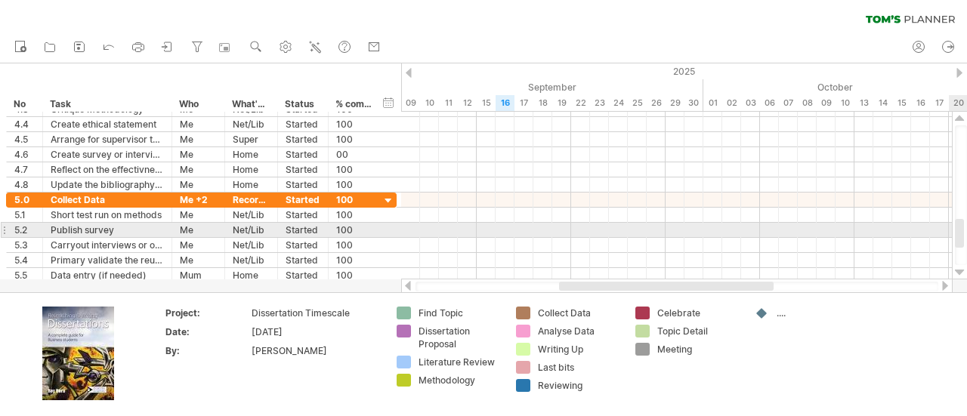
click at [959, 226] on div at bounding box center [959, 233] width 9 height 29
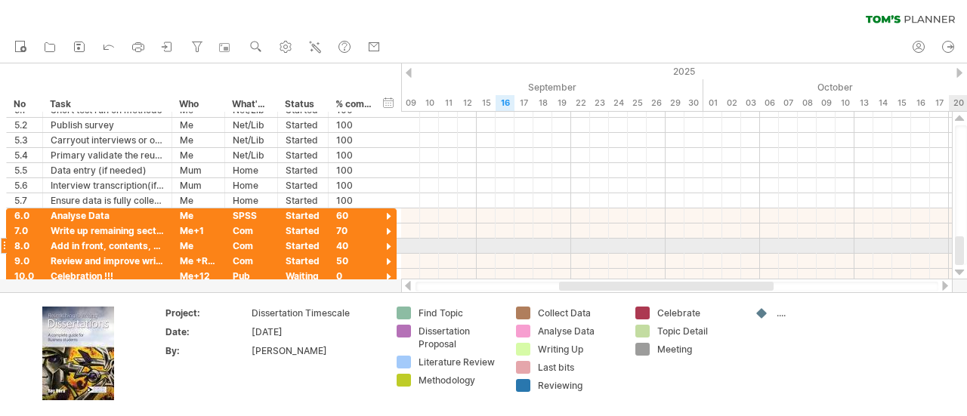
drag, startPoint x: 959, startPoint y: 226, endPoint x: 951, endPoint y: 262, distance: 36.5
click at [951, 262] on div "Trying to reach [DOMAIN_NAME] Connected again... 0% clear filter new *" at bounding box center [483, 208] width 967 height 416
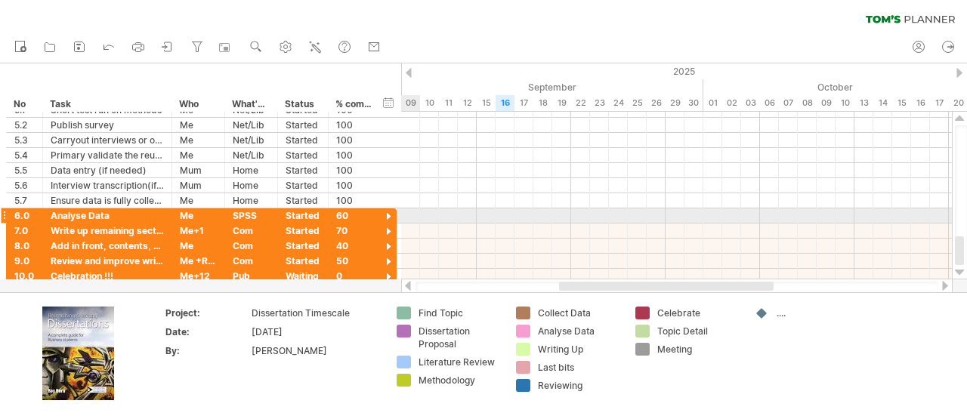
click at [392, 214] on div at bounding box center [389, 217] width 14 height 14
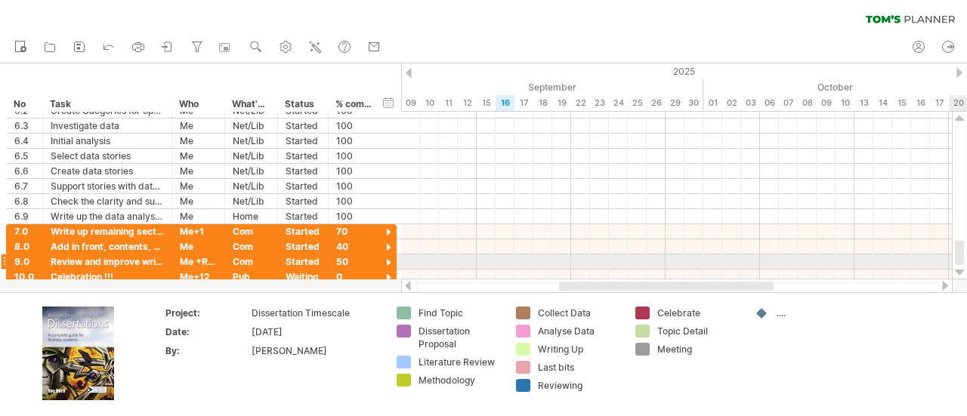
drag, startPoint x: 961, startPoint y: 231, endPoint x: 963, endPoint y: 258, distance: 26.5
click at [963, 258] on div at bounding box center [959, 253] width 9 height 24
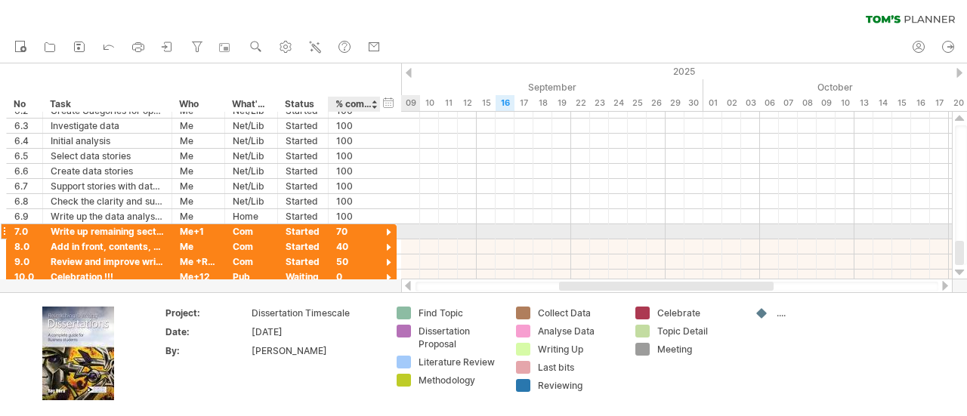
click at [390, 232] on div at bounding box center [389, 233] width 14 height 14
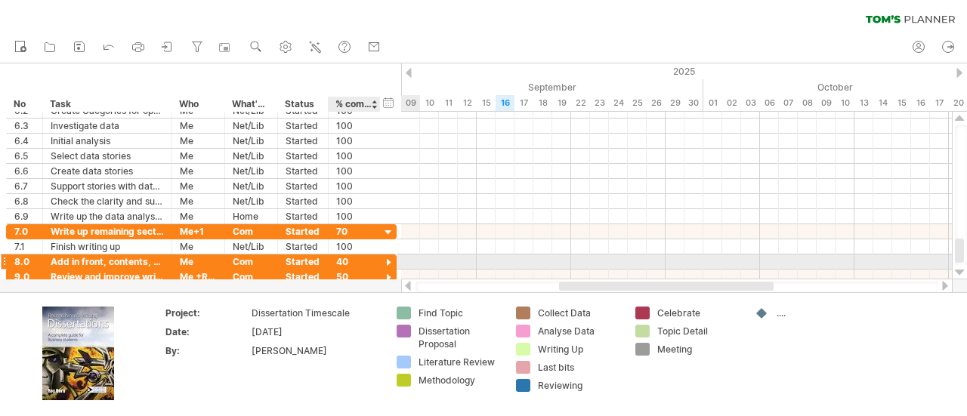
click at [390, 257] on div at bounding box center [389, 263] width 14 height 14
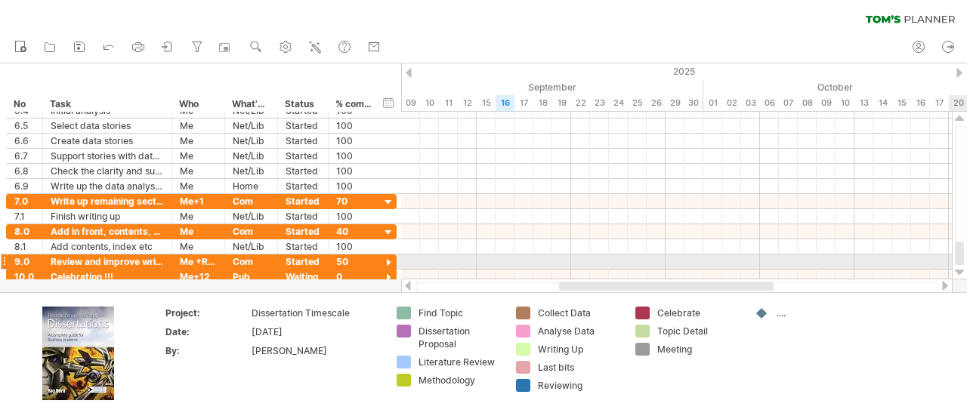
drag, startPoint x: 959, startPoint y: 249, endPoint x: 955, endPoint y: 265, distance: 16.3
click at [955, 265] on div at bounding box center [960, 196] width 16 height 168
click at [388, 259] on div at bounding box center [389, 263] width 14 height 14
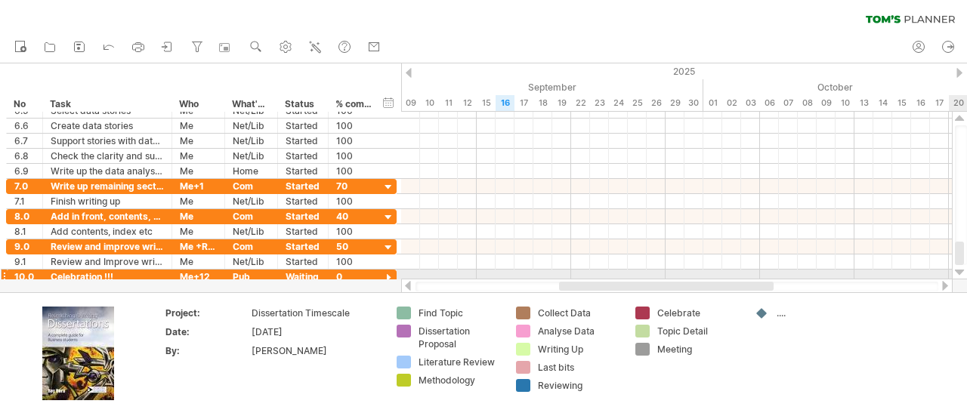
drag, startPoint x: 960, startPoint y: 250, endPoint x: 964, endPoint y: 270, distance: 20.0
click at [964, 270] on div at bounding box center [960, 196] width 16 height 168
click at [388, 273] on div at bounding box center [389, 278] width 14 height 14
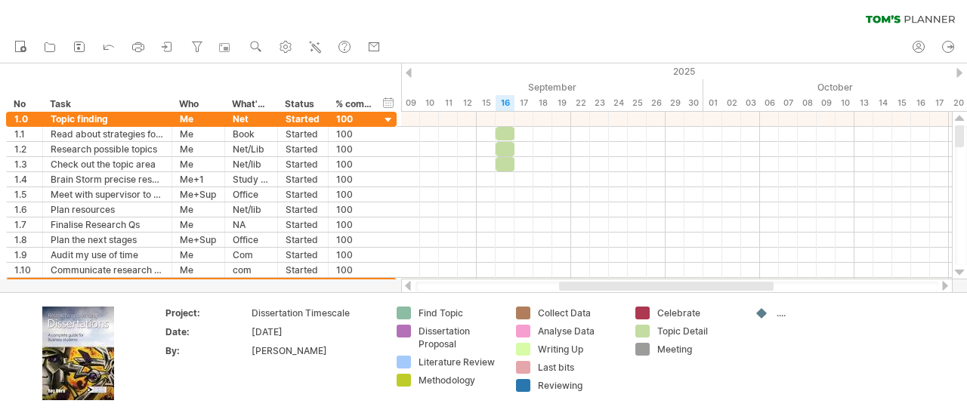
drag, startPoint x: 961, startPoint y: 246, endPoint x: 964, endPoint y: 111, distance: 134.6
click at [964, 112] on div at bounding box center [960, 196] width 16 height 168
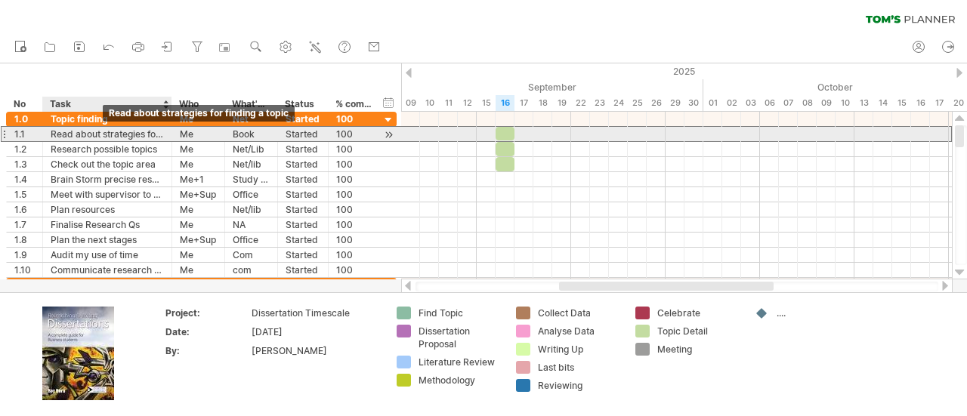
click at [104, 135] on div "Read about strategies for finding a topic" at bounding box center [107, 134] width 113 height 14
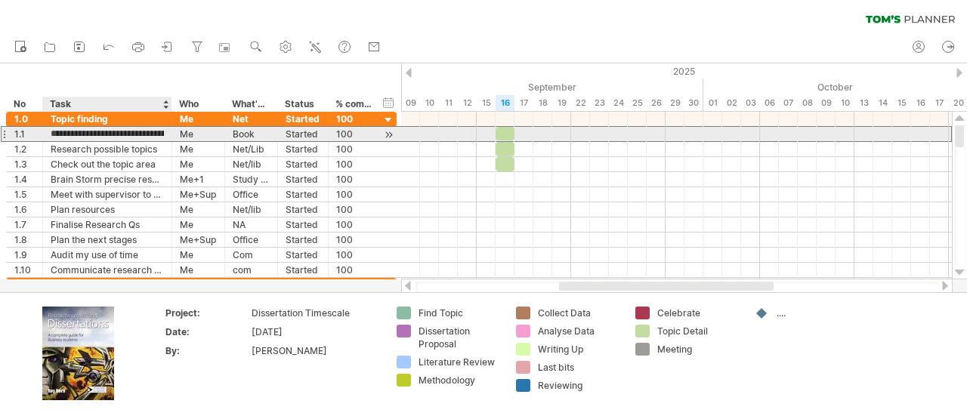
type input "**********"
click at [5, 135] on div at bounding box center [4, 134] width 6 height 16
drag, startPoint x: 21, startPoint y: 135, endPoint x: 61, endPoint y: 135, distance: 40.1
click at [61, 135] on div "**********" at bounding box center [201, 134] width 391 height 16
click at [61, 135] on input "**********" at bounding box center [107, 134] width 113 height 14
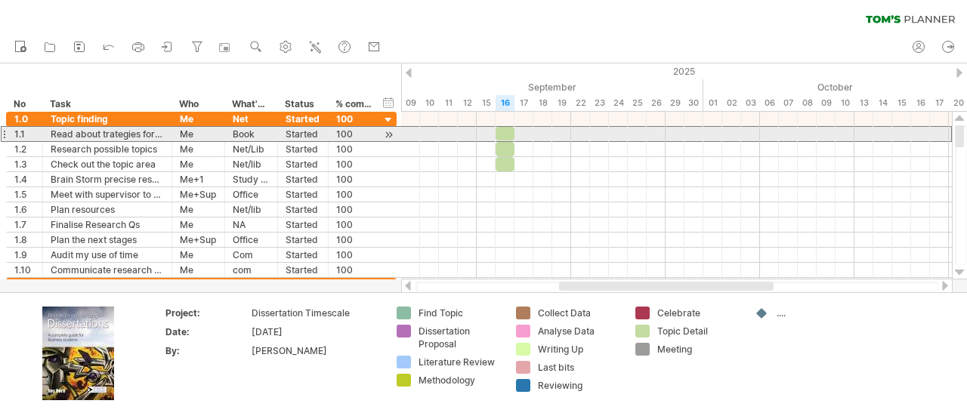
click at [5, 134] on div at bounding box center [4, 134] width 6 height 16
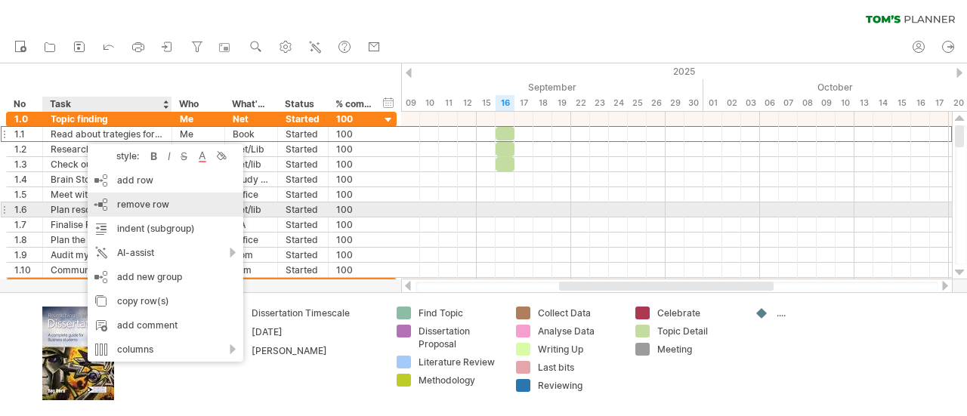
click at [141, 209] on span "remove row" at bounding box center [143, 204] width 52 height 11
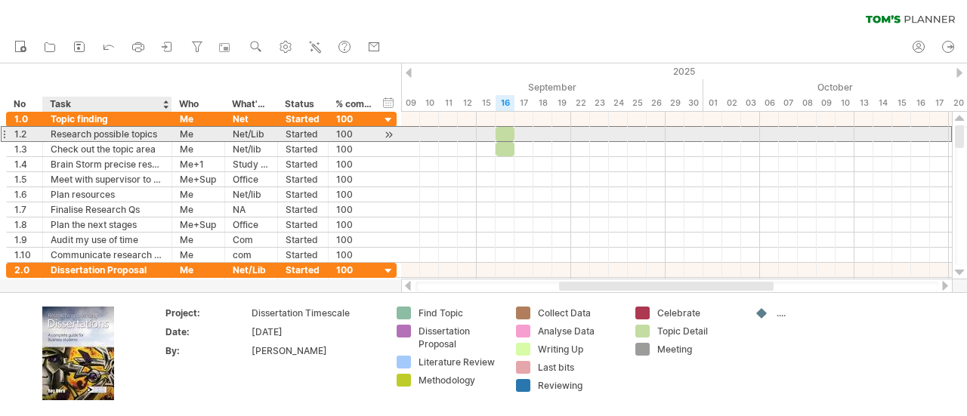
click at [121, 137] on div "Research possible topics" at bounding box center [107, 134] width 113 height 14
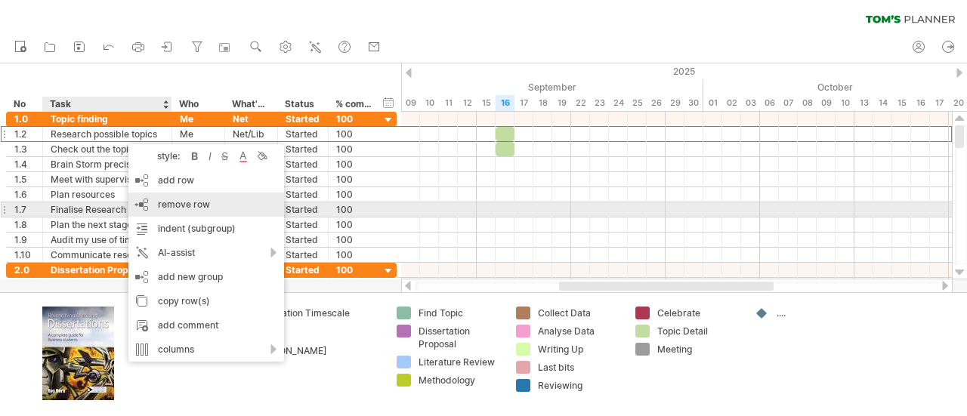
click at [209, 206] on div "remove row remove selected rows" at bounding box center [206, 205] width 156 height 24
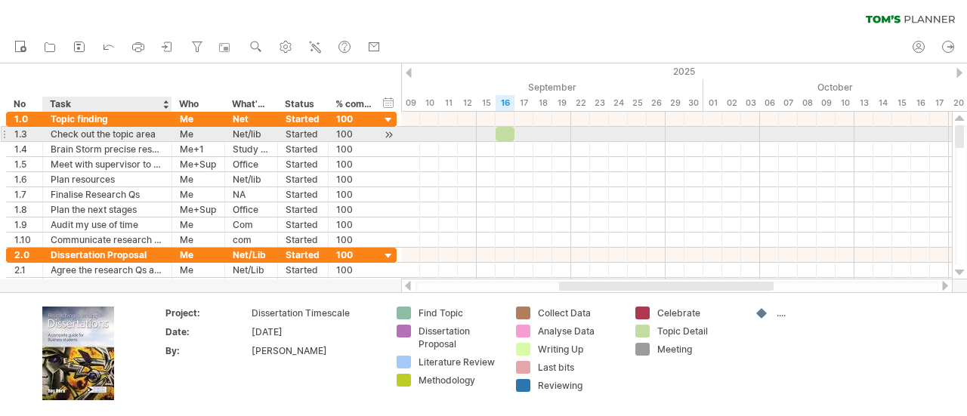
click at [144, 138] on div "Check out the topic area" at bounding box center [107, 134] width 113 height 14
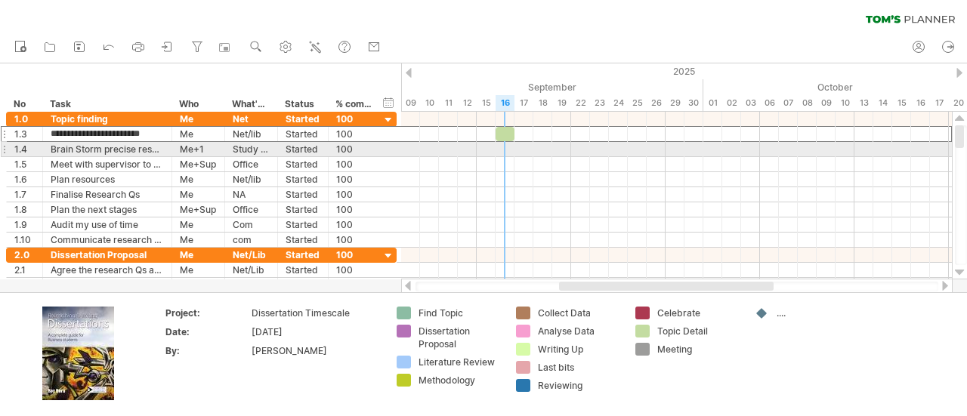
click at [503, 148] on div at bounding box center [676, 149] width 551 height 15
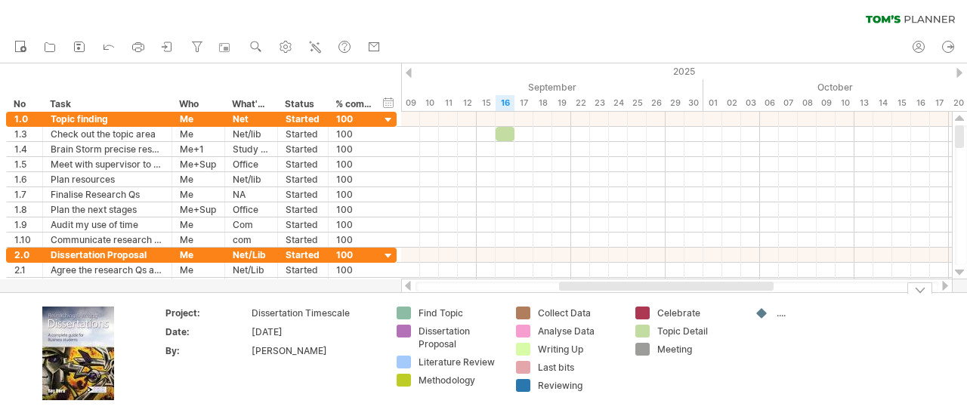
click at [694, 330] on div "Topic Detail" at bounding box center [699, 331] width 82 height 13
type input "*"
type input "********"
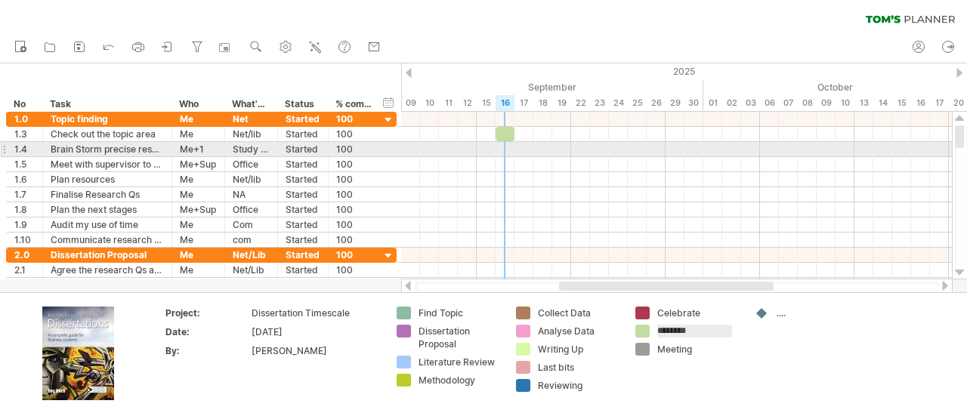
click at [503, 149] on div at bounding box center [676, 149] width 551 height 15
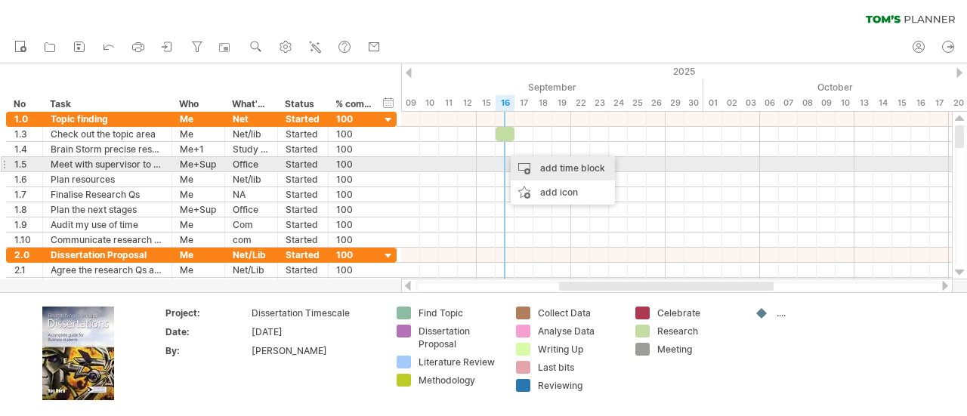
click at [547, 169] on div "add time block" at bounding box center [563, 168] width 104 height 24
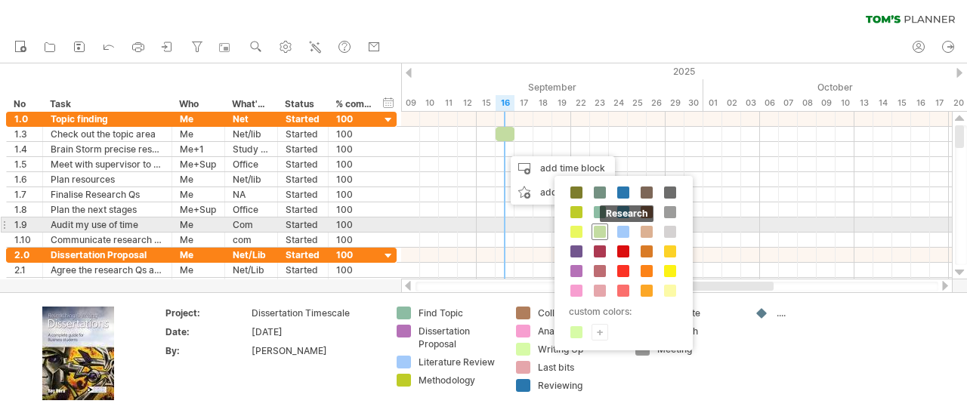
click at [602, 231] on span at bounding box center [600, 232] width 12 height 12
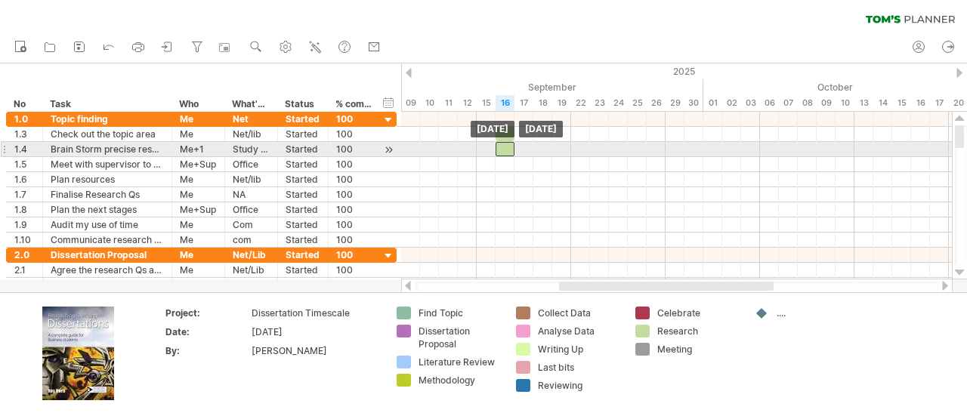
click at [509, 152] on div at bounding box center [505, 149] width 19 height 14
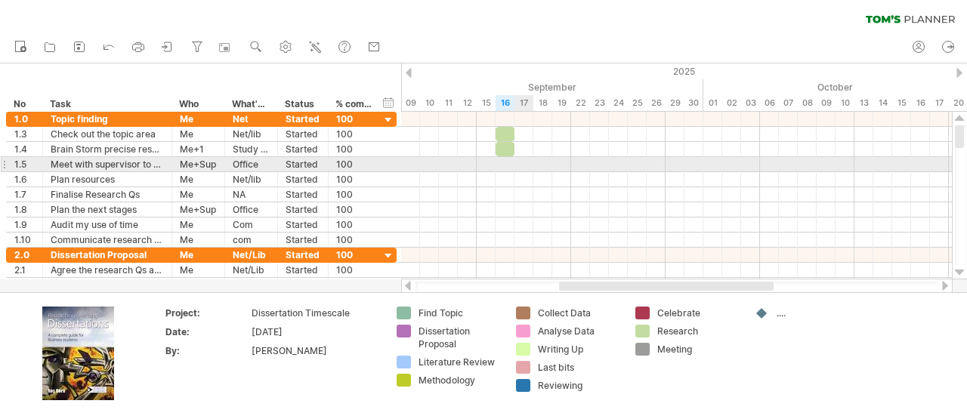
click at [520, 163] on div at bounding box center [676, 164] width 551 height 15
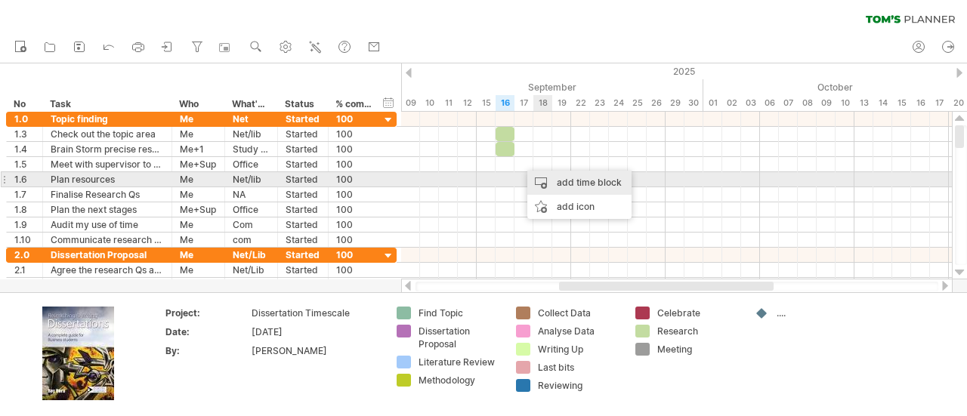
click at [546, 178] on div "add time block" at bounding box center [580, 183] width 104 height 24
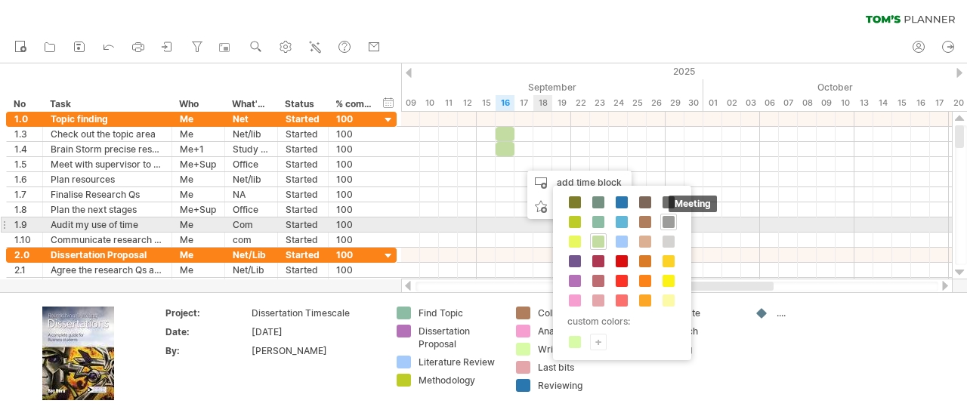
click at [666, 220] on span at bounding box center [669, 222] width 12 height 12
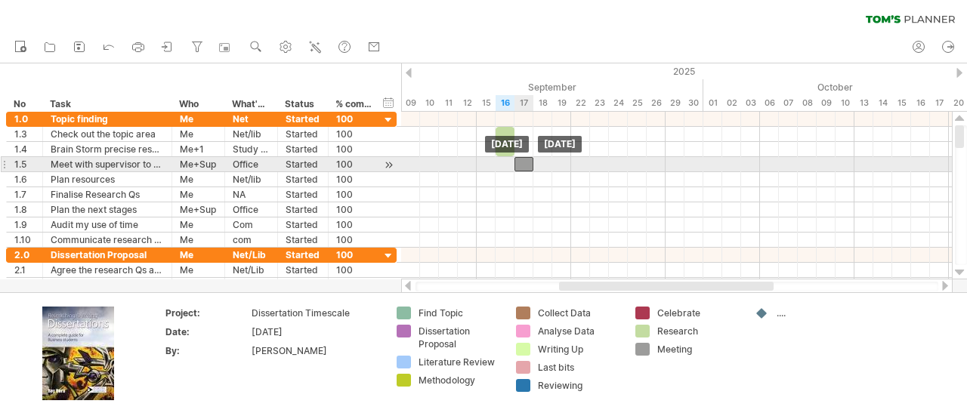
click at [523, 163] on div at bounding box center [524, 164] width 19 height 14
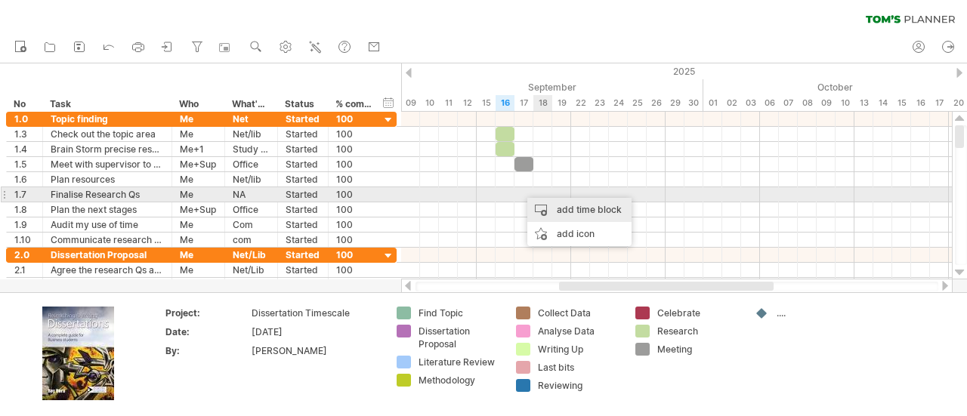
click at [540, 198] on div "add time block" at bounding box center [580, 210] width 104 height 24
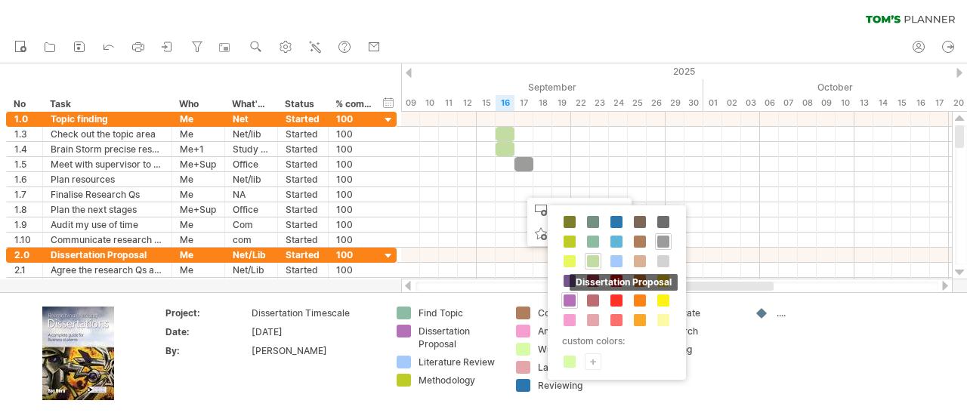
click at [568, 295] on span at bounding box center [570, 301] width 12 height 12
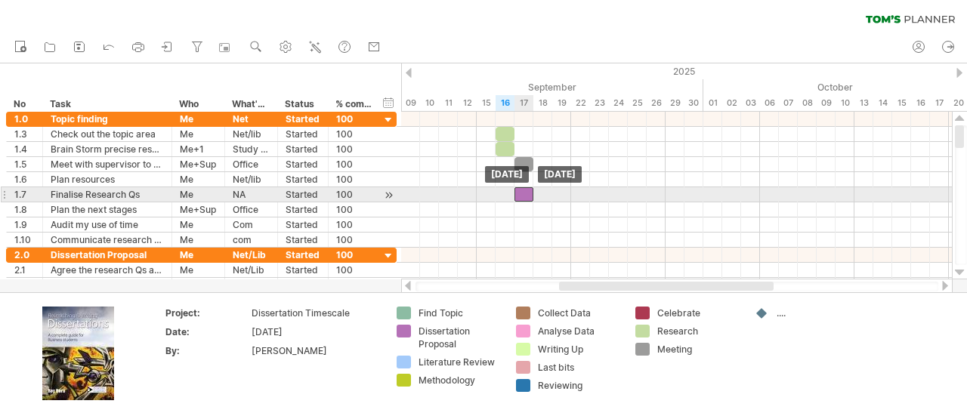
click at [531, 196] on div at bounding box center [524, 194] width 19 height 14
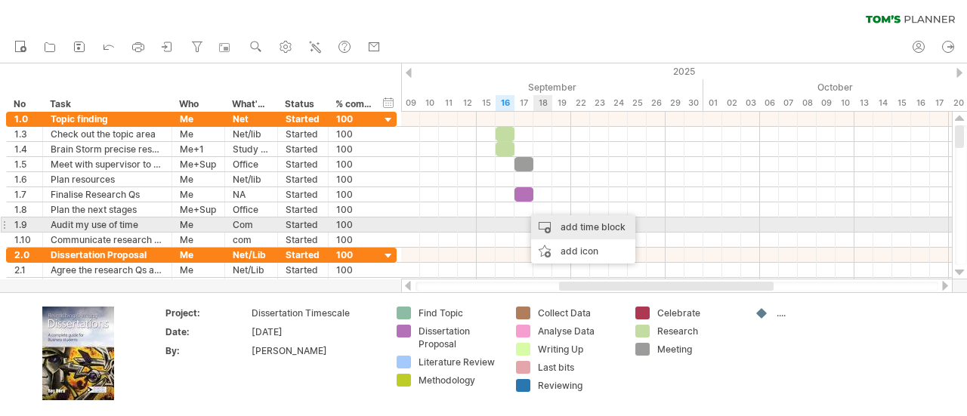
click at [571, 230] on div "add time block" at bounding box center [583, 227] width 104 height 24
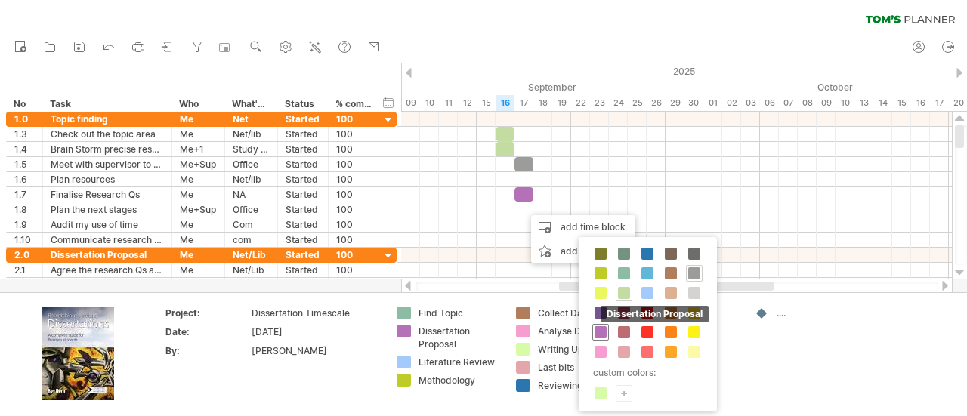
click at [603, 328] on span at bounding box center [601, 333] width 12 height 12
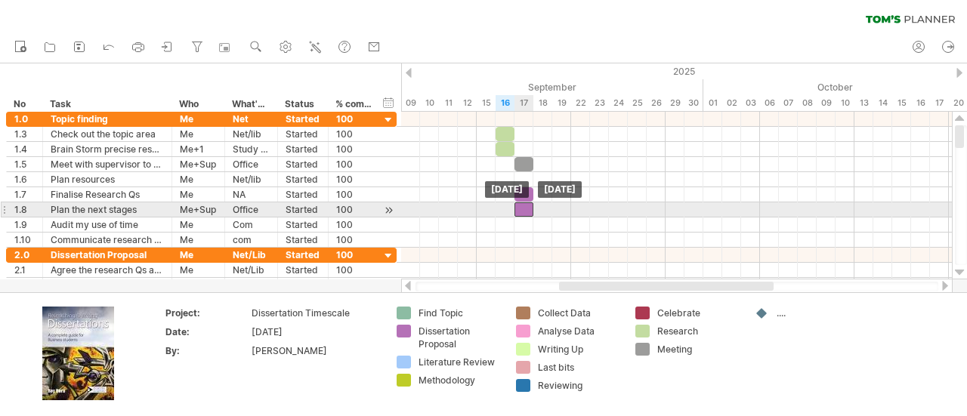
click at [528, 211] on div at bounding box center [524, 210] width 19 height 14
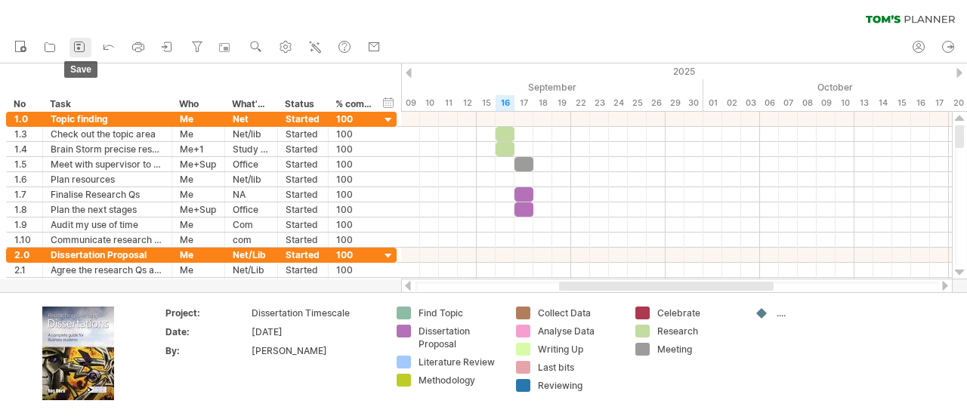
click at [83, 49] on icon at bounding box center [79, 46] width 15 height 15
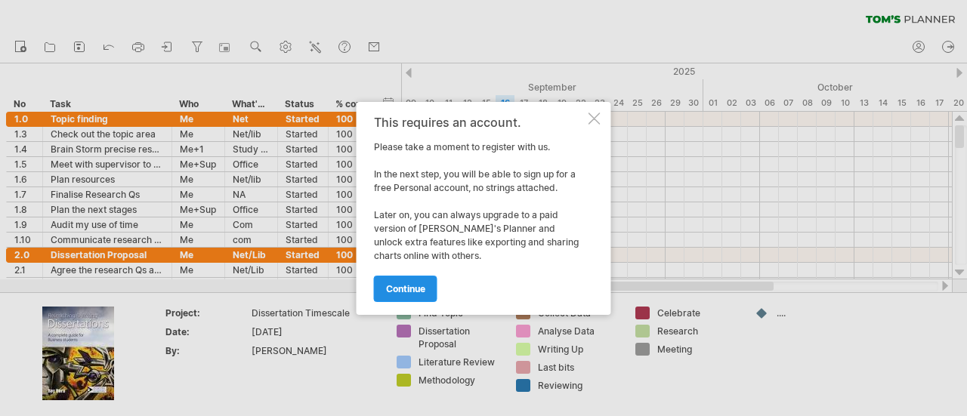
click at [405, 286] on span "continue" at bounding box center [405, 288] width 39 height 11
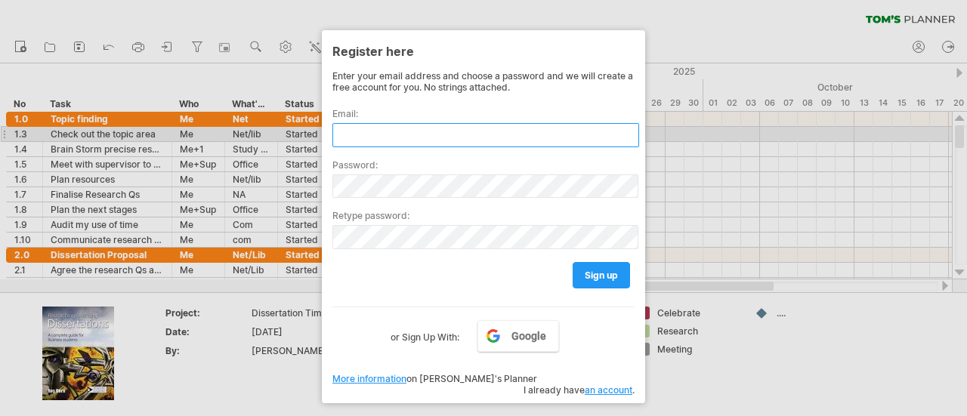
click at [368, 131] on input "text" at bounding box center [486, 135] width 307 height 24
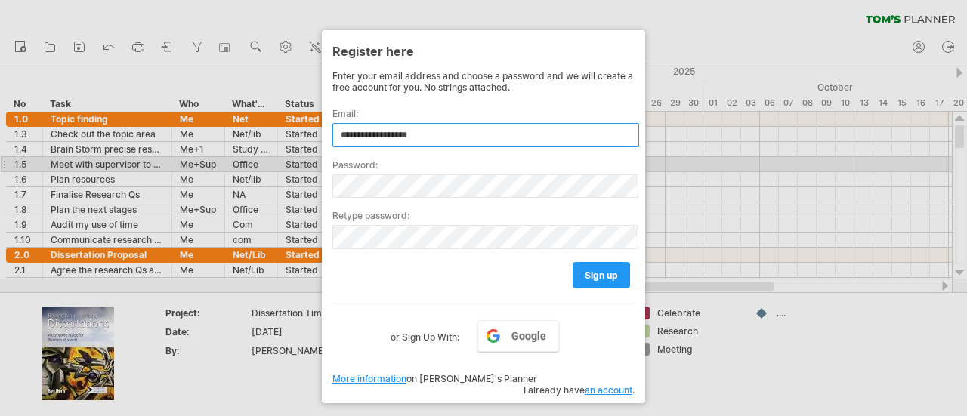
type input "**********"
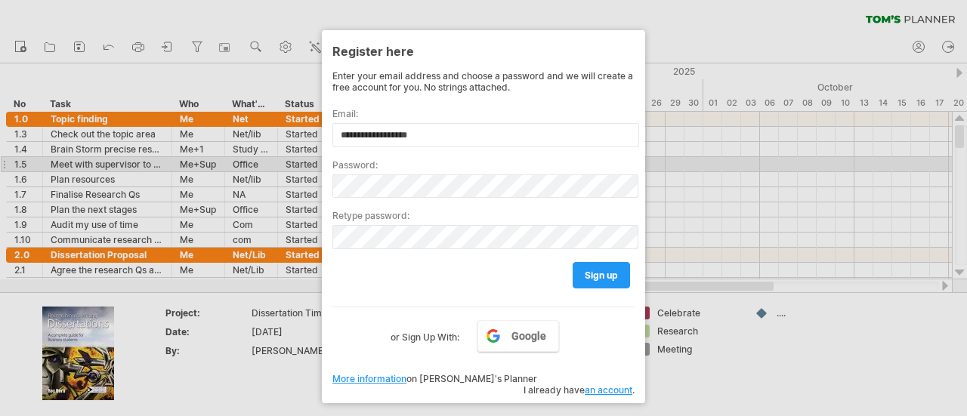
click at [376, 169] on div "Password:" at bounding box center [484, 172] width 302 height 51
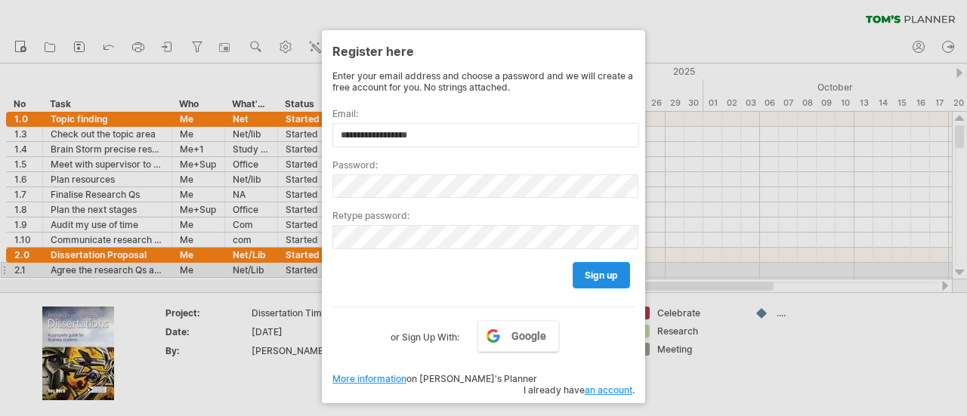
click at [586, 270] on span "sign up" at bounding box center [601, 275] width 33 height 11
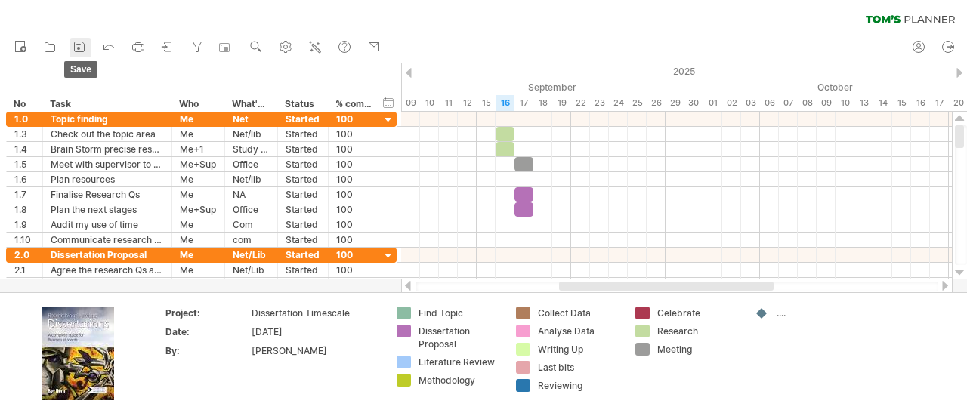
click at [75, 51] on icon at bounding box center [80, 47] width 10 height 10
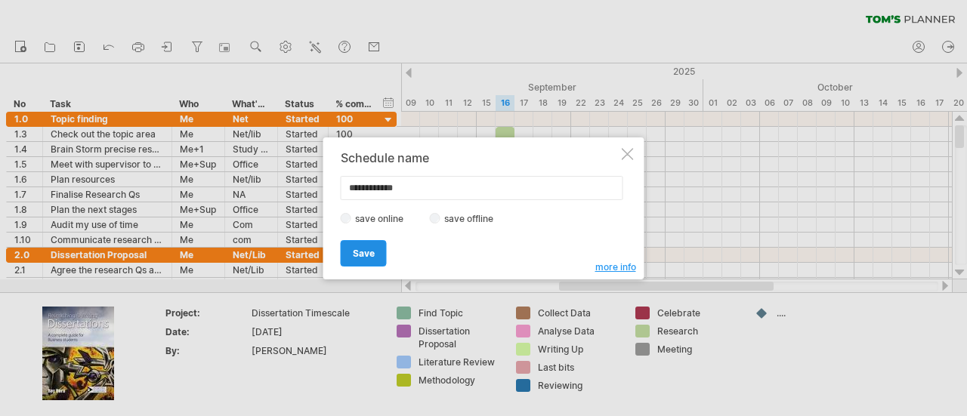
type input "**********"
click at [357, 250] on span "Save" at bounding box center [364, 253] width 22 height 11
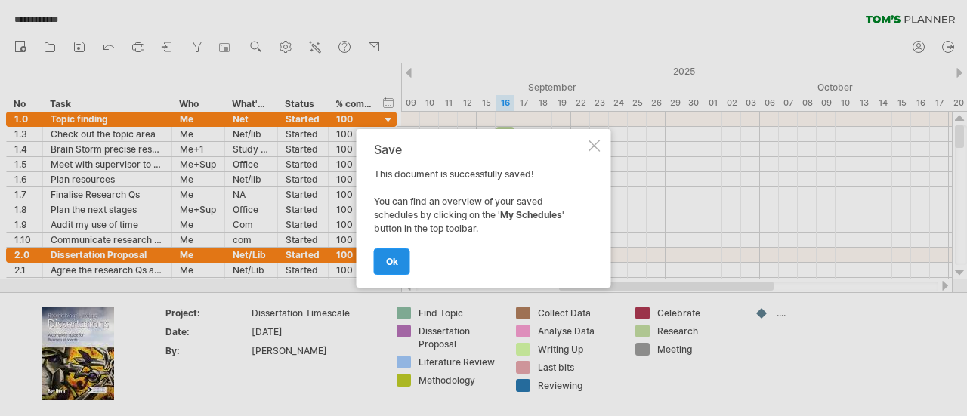
click at [398, 256] on span "ok" at bounding box center [392, 261] width 12 height 11
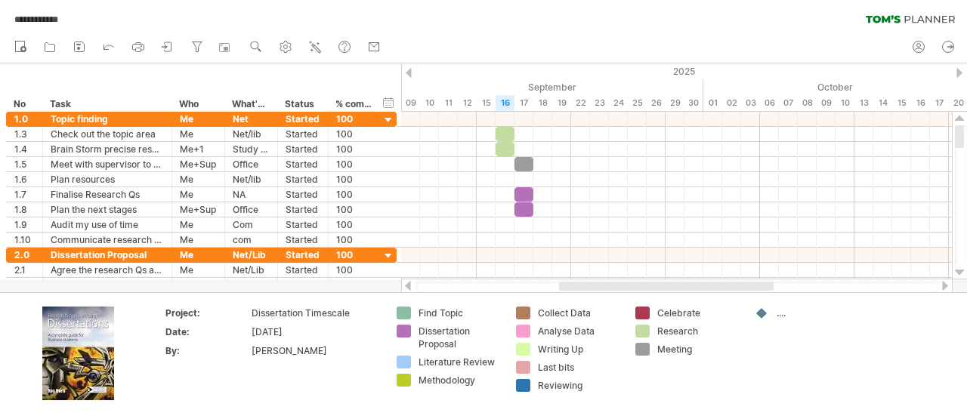
click at [544, 23] on div "**********" at bounding box center [483, 16] width 967 height 32
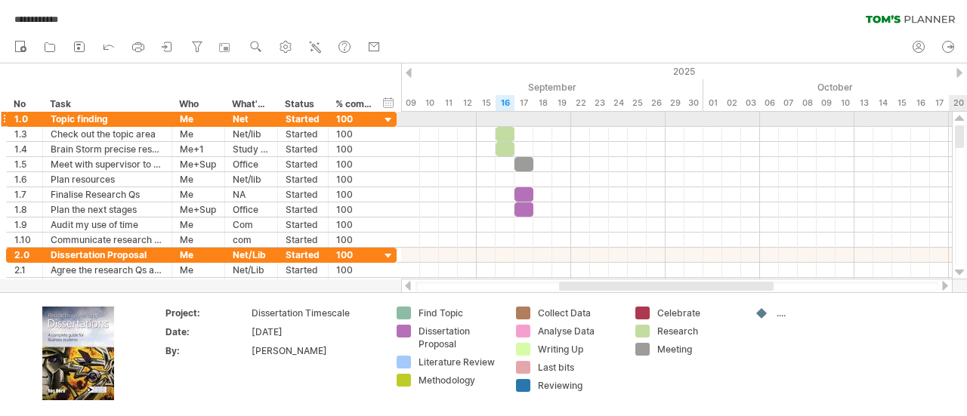
drag, startPoint x: 958, startPoint y: 139, endPoint x: 949, endPoint y: 119, distance: 22.0
click at [949, 119] on div "**********" at bounding box center [483, 208] width 967 height 416
